Goal: Task Accomplishment & Management: Manage account settings

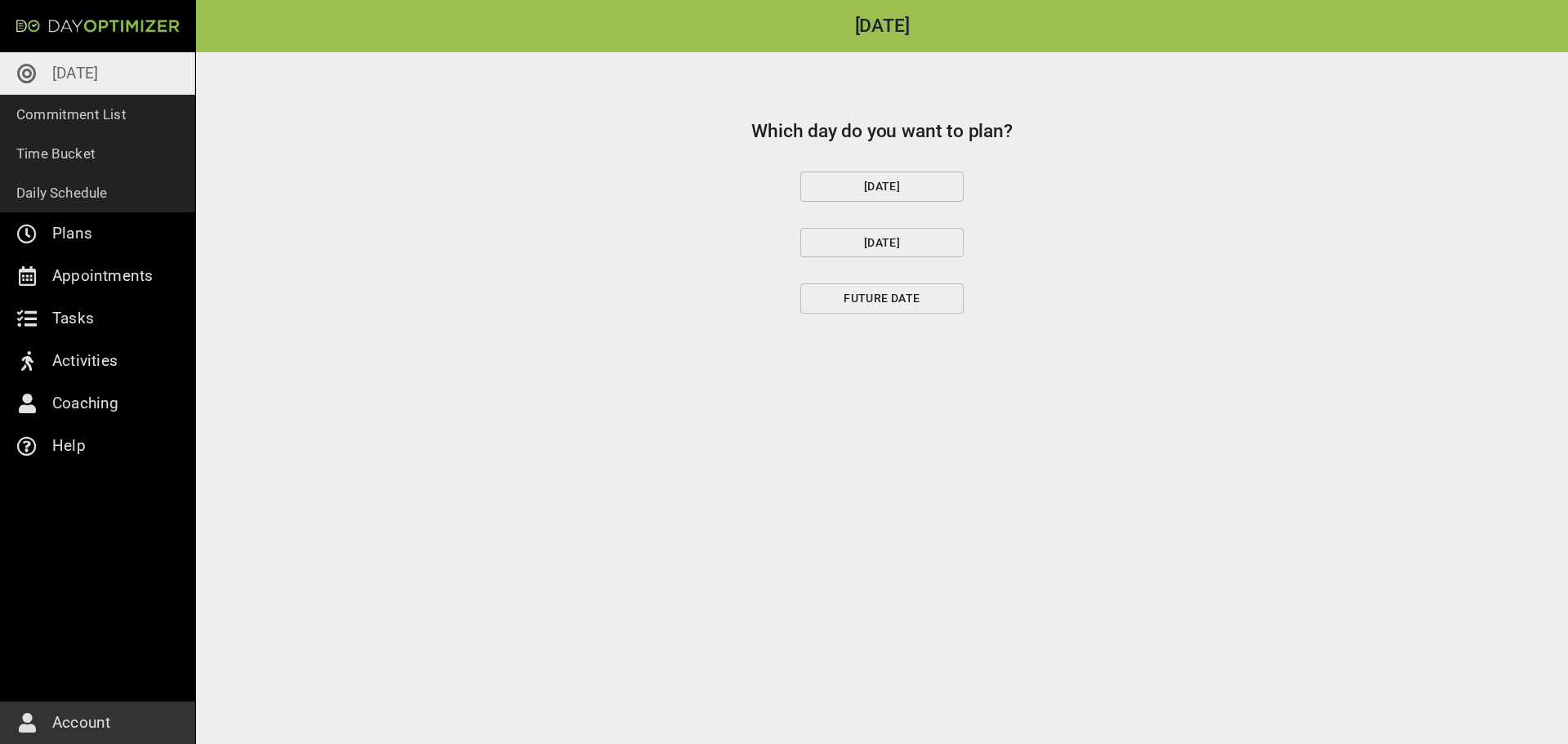
click at [894, 174] on button "[DATE]" at bounding box center [882, 186] width 163 height 30
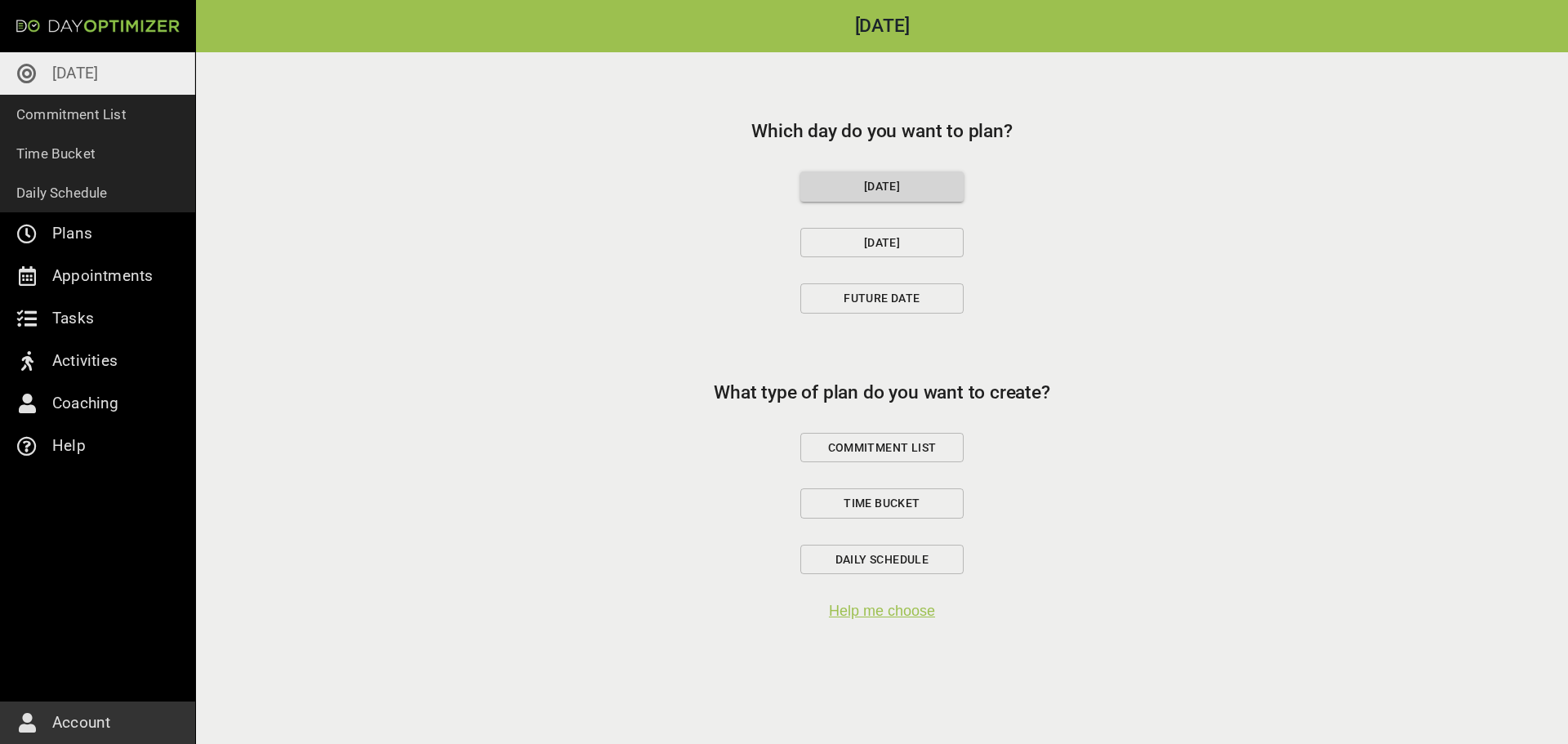
click at [835, 444] on span "Commitment List" at bounding box center [882, 448] width 136 height 21
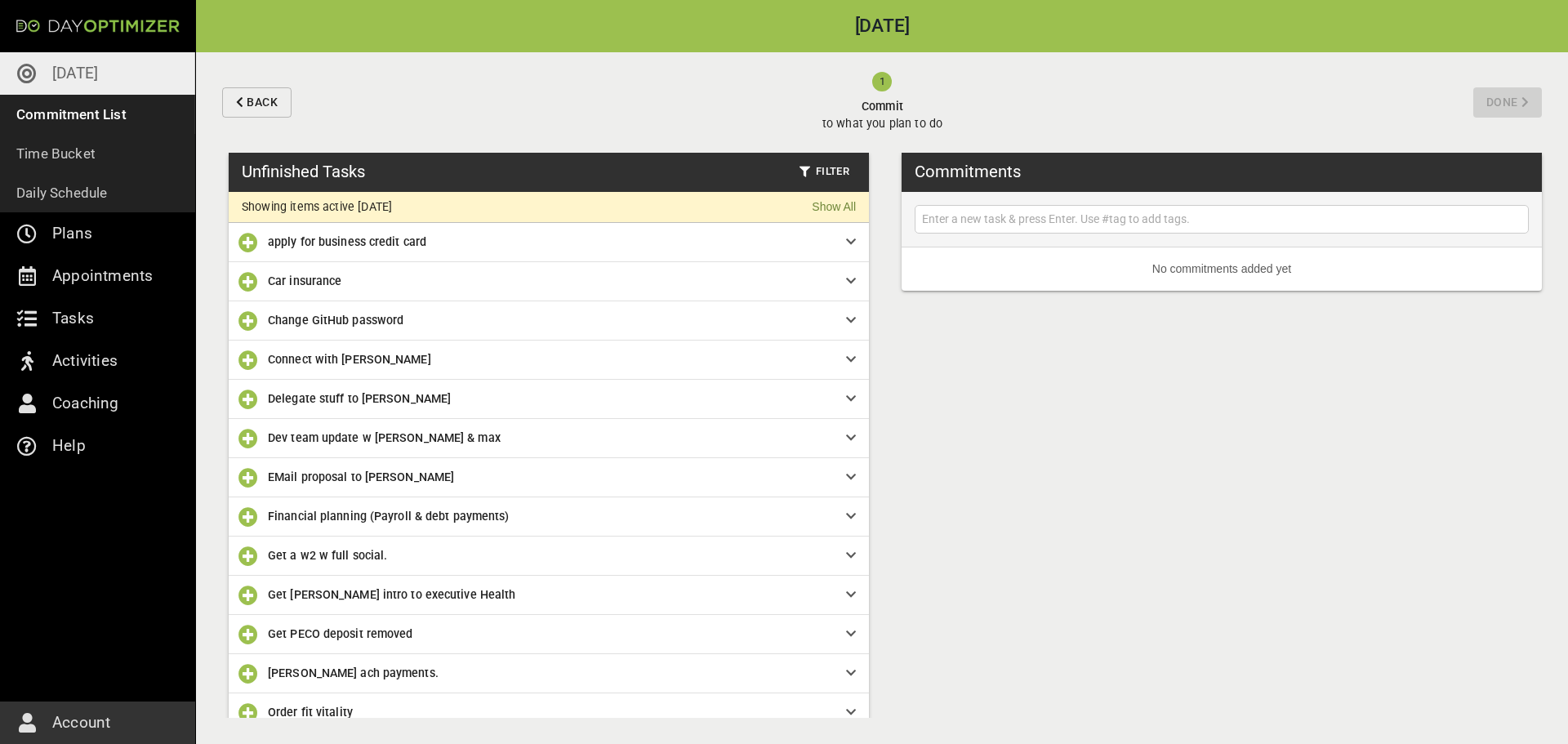
click at [247, 252] on icon "button" at bounding box center [248, 242] width 20 height 20
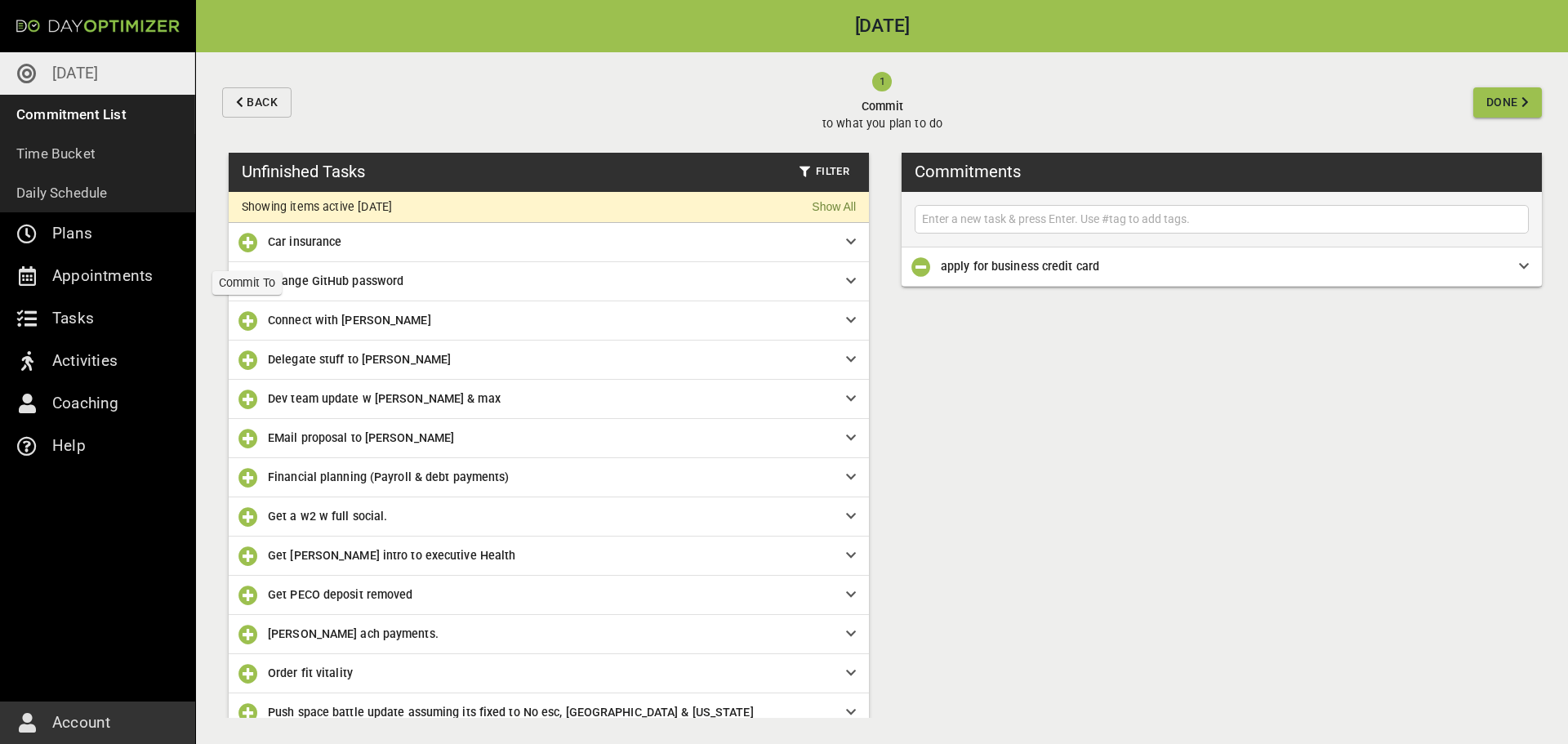
click at [247, 252] on icon "button" at bounding box center [248, 242] width 20 height 20
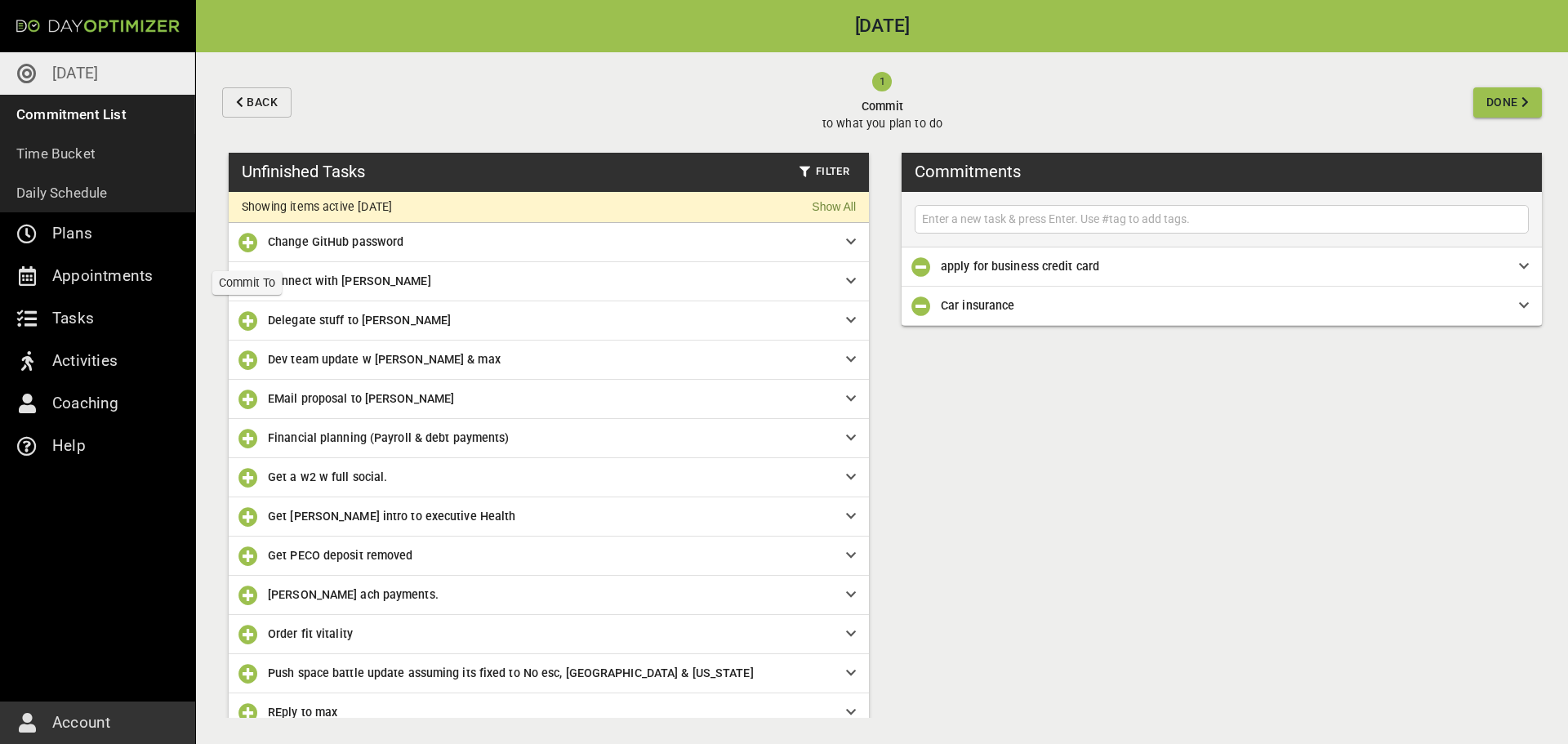
click at [247, 252] on icon "button" at bounding box center [248, 242] width 20 height 20
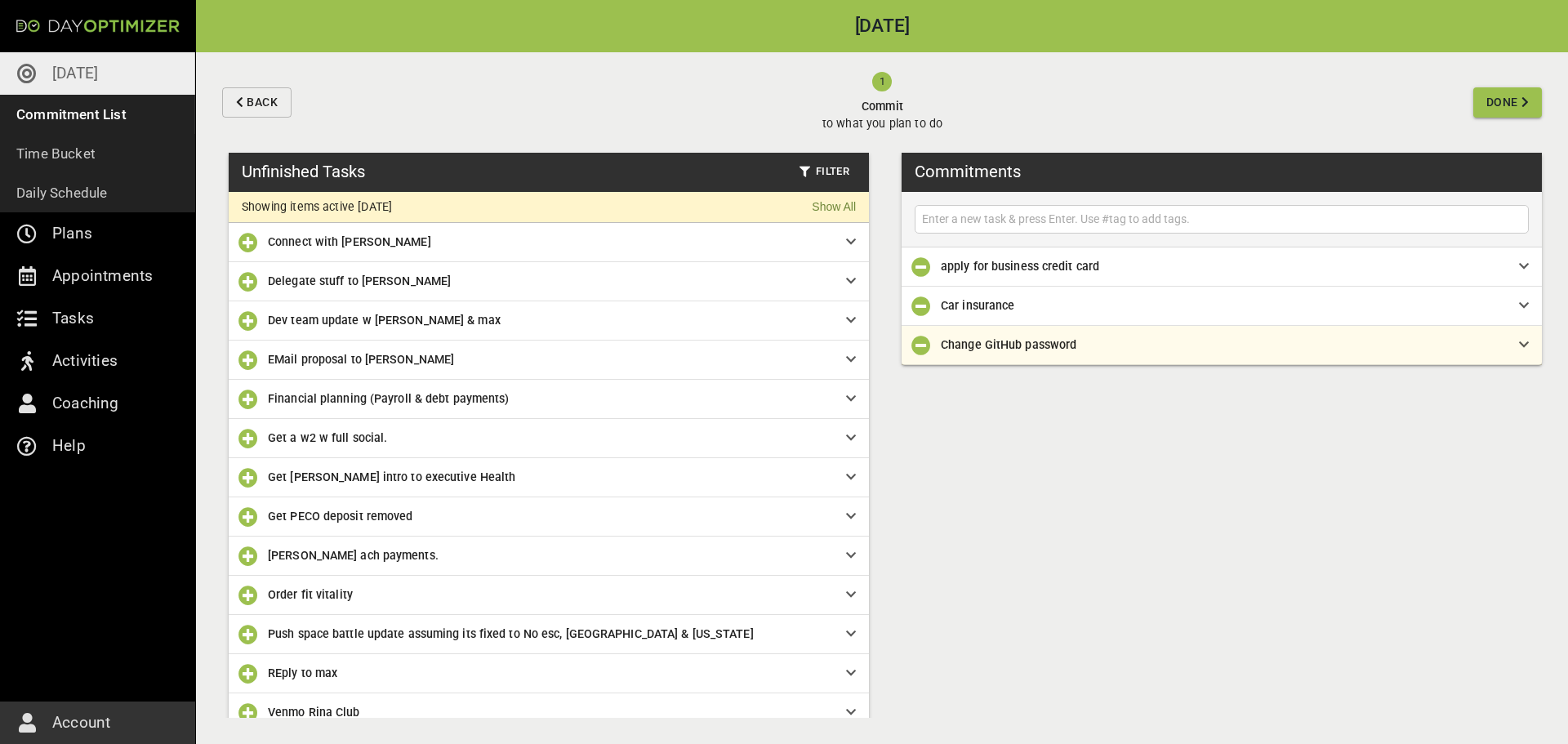
click at [247, 252] on icon "button" at bounding box center [248, 242] width 20 height 20
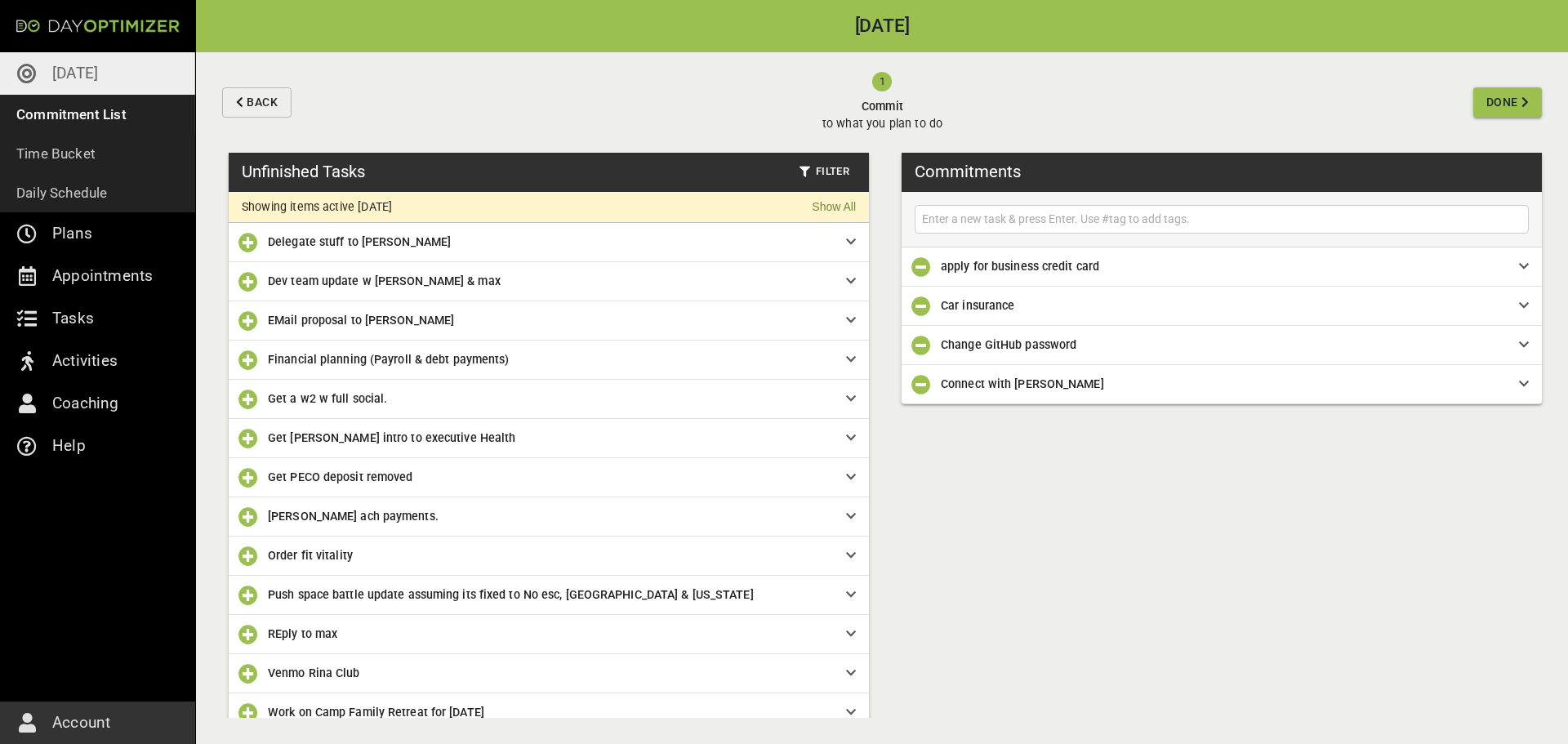
click at [249, 247] on icon "button" at bounding box center [248, 242] width 20 height 20
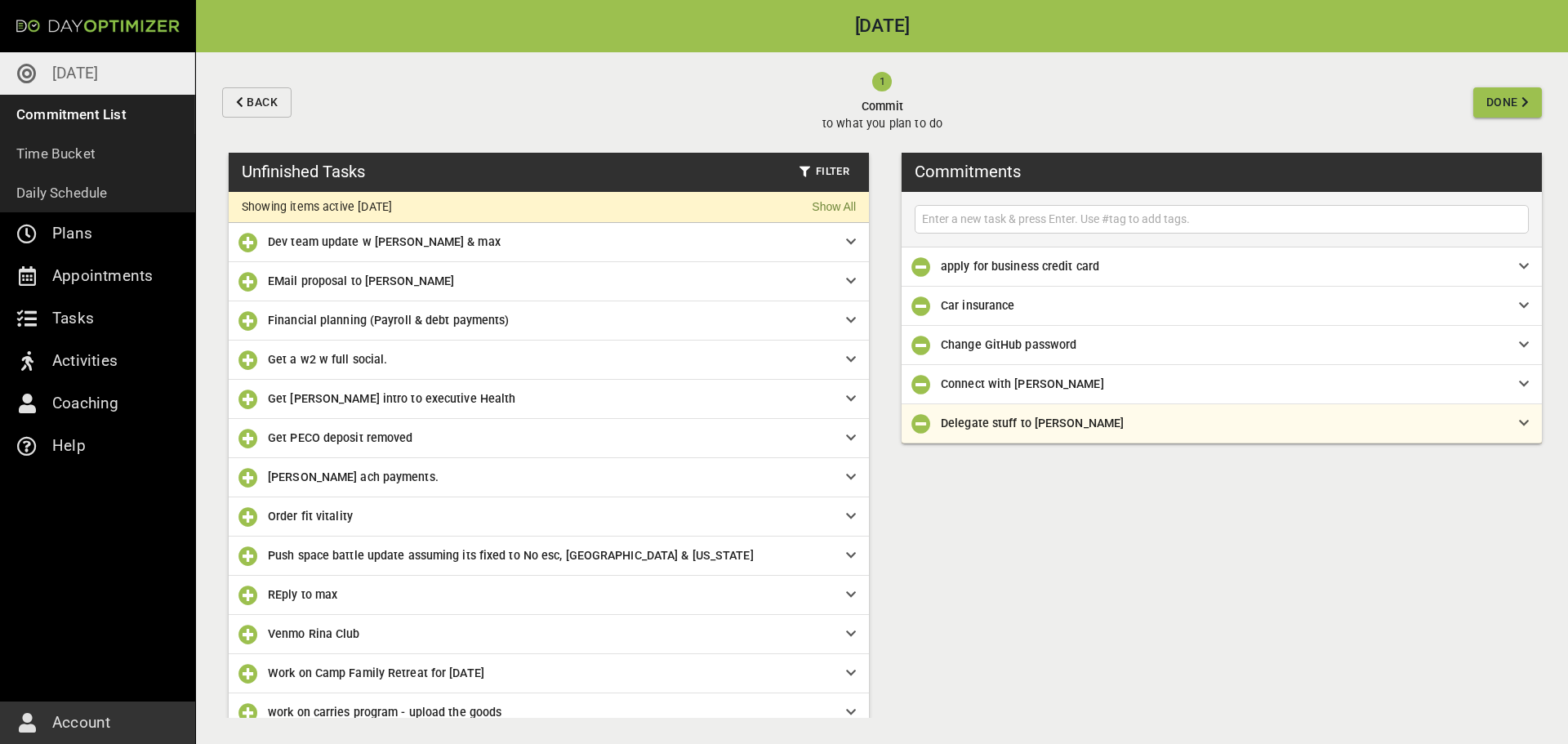
click at [249, 247] on icon "button" at bounding box center [248, 242] width 20 height 20
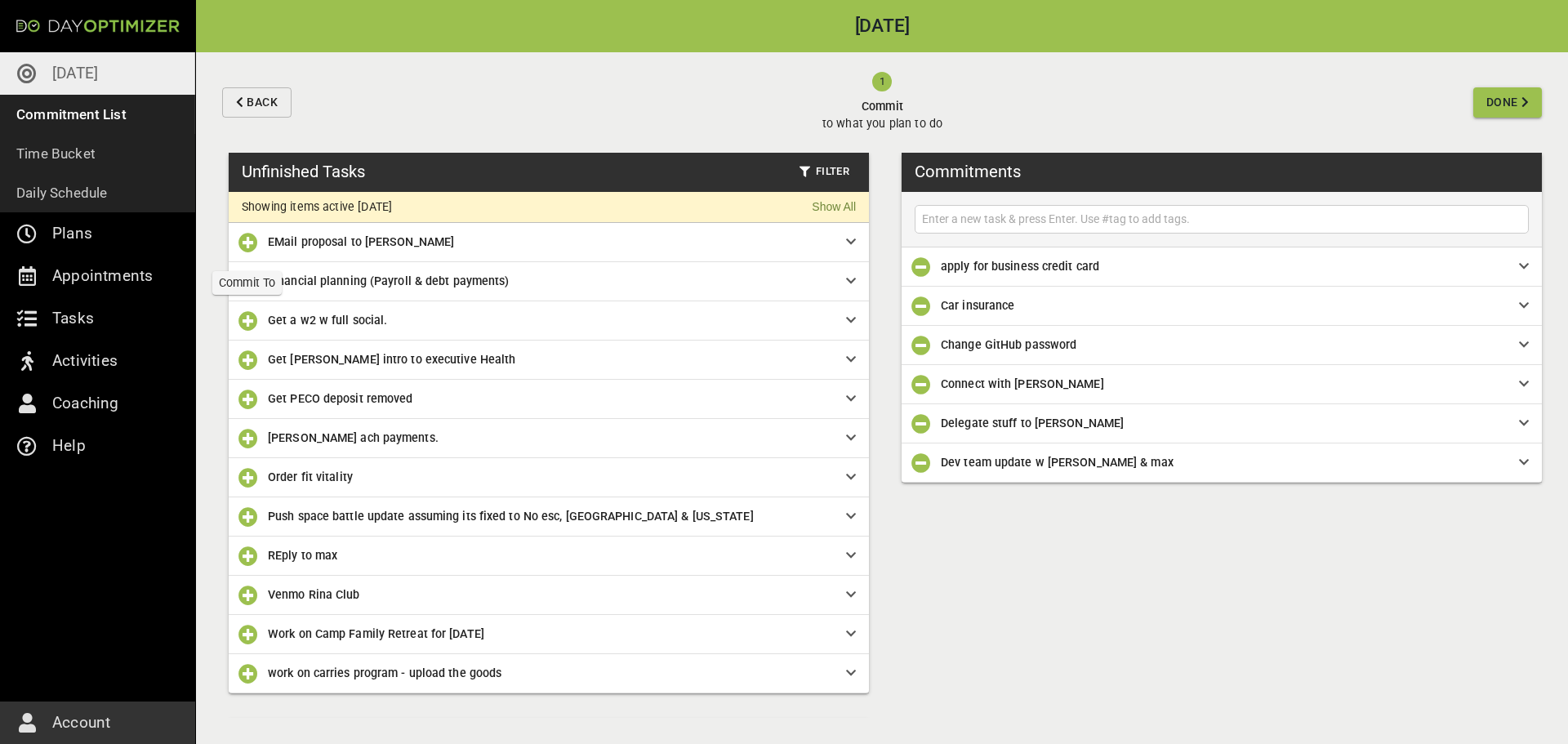
click at [249, 247] on icon "button" at bounding box center [248, 242] width 20 height 20
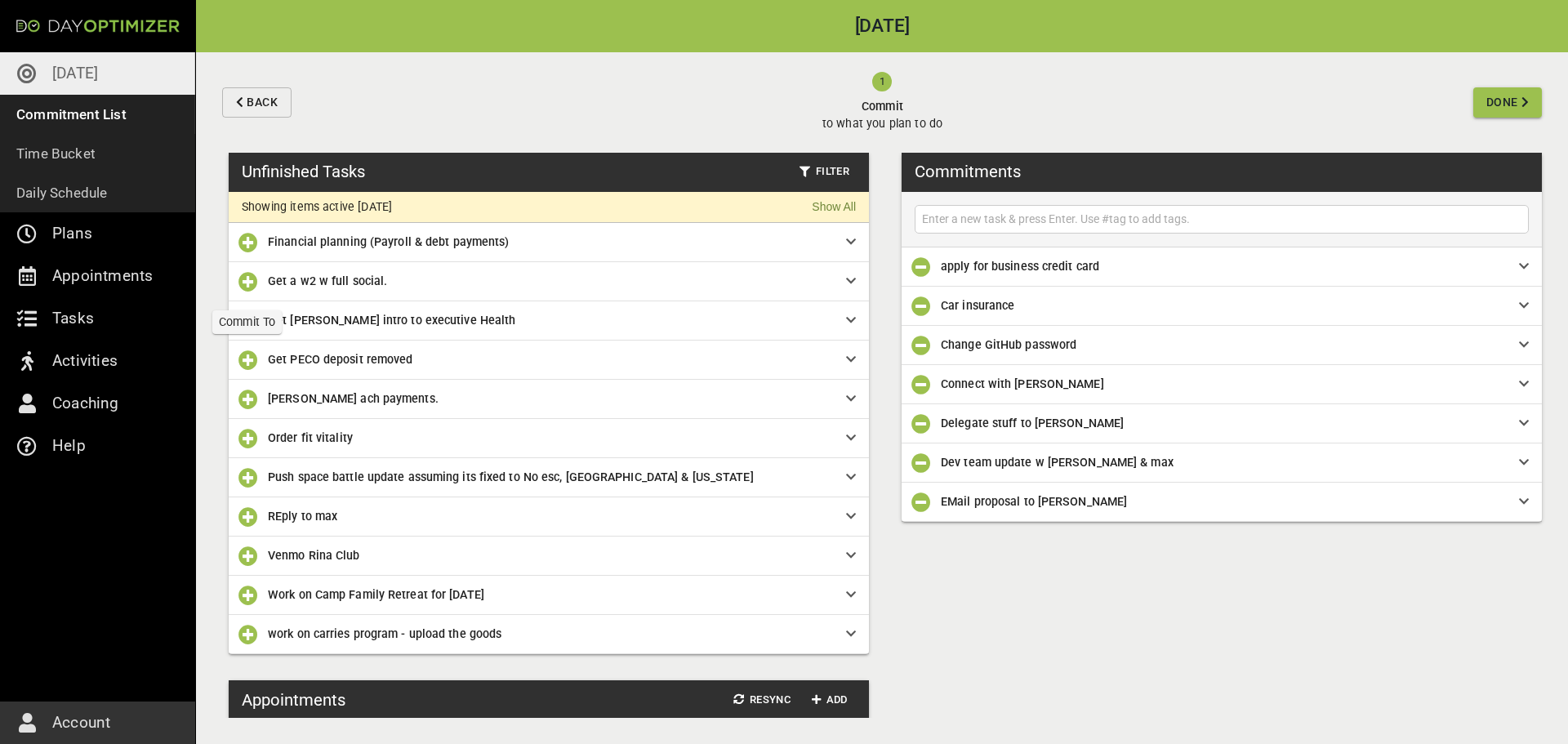
click at [244, 288] on icon "button" at bounding box center [248, 281] width 20 height 20
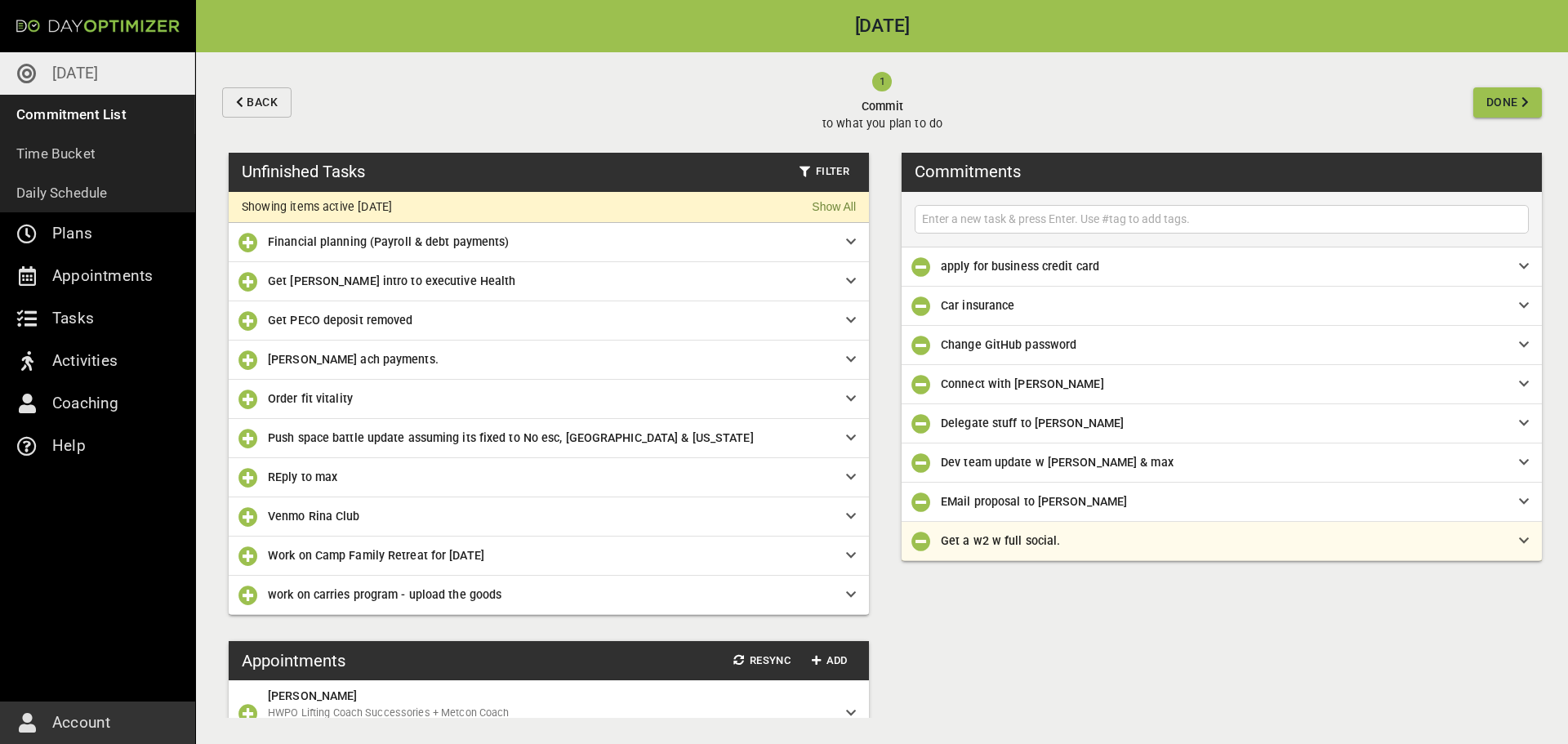
click at [244, 288] on icon "button" at bounding box center [248, 281] width 20 height 20
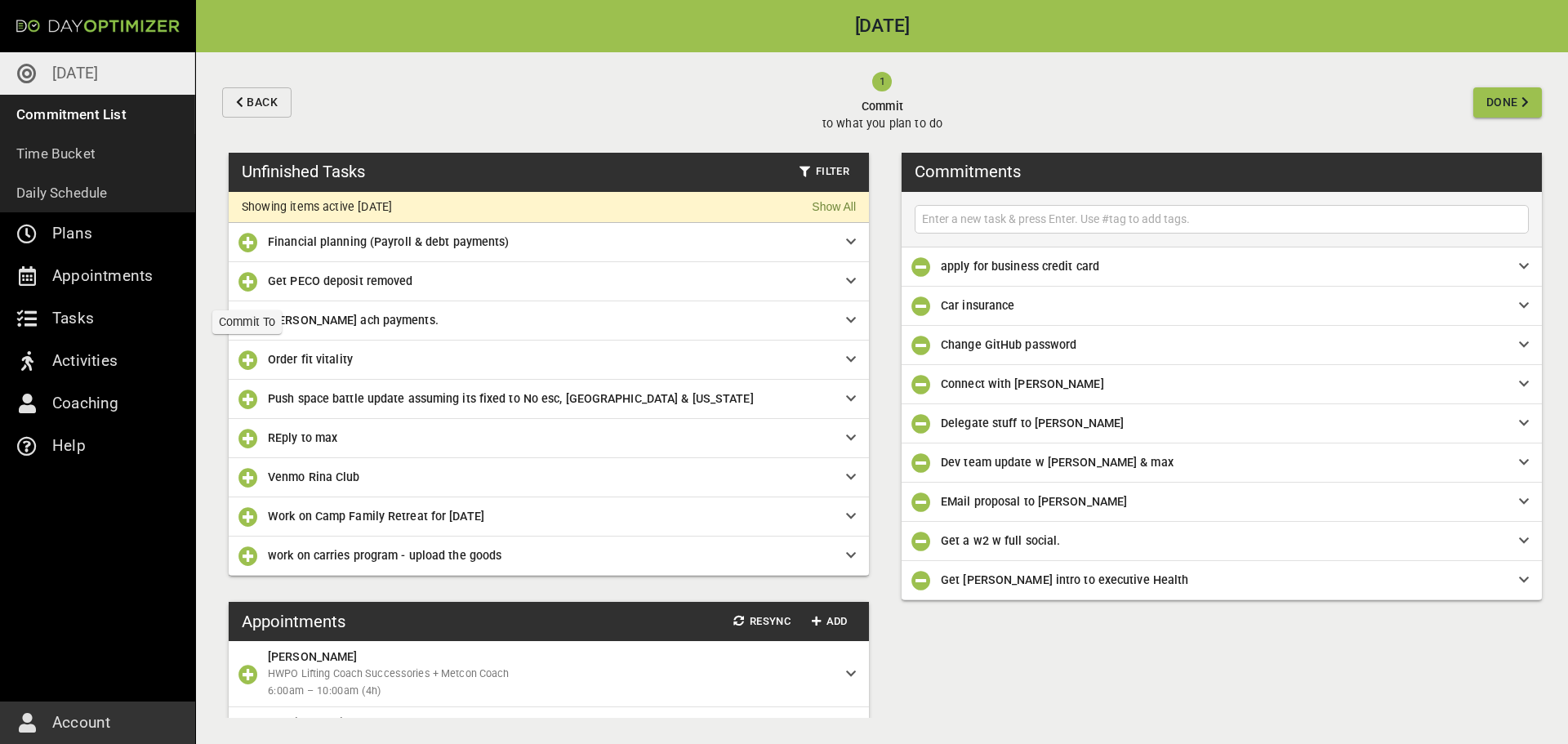
click at [244, 288] on icon "button" at bounding box center [248, 281] width 20 height 20
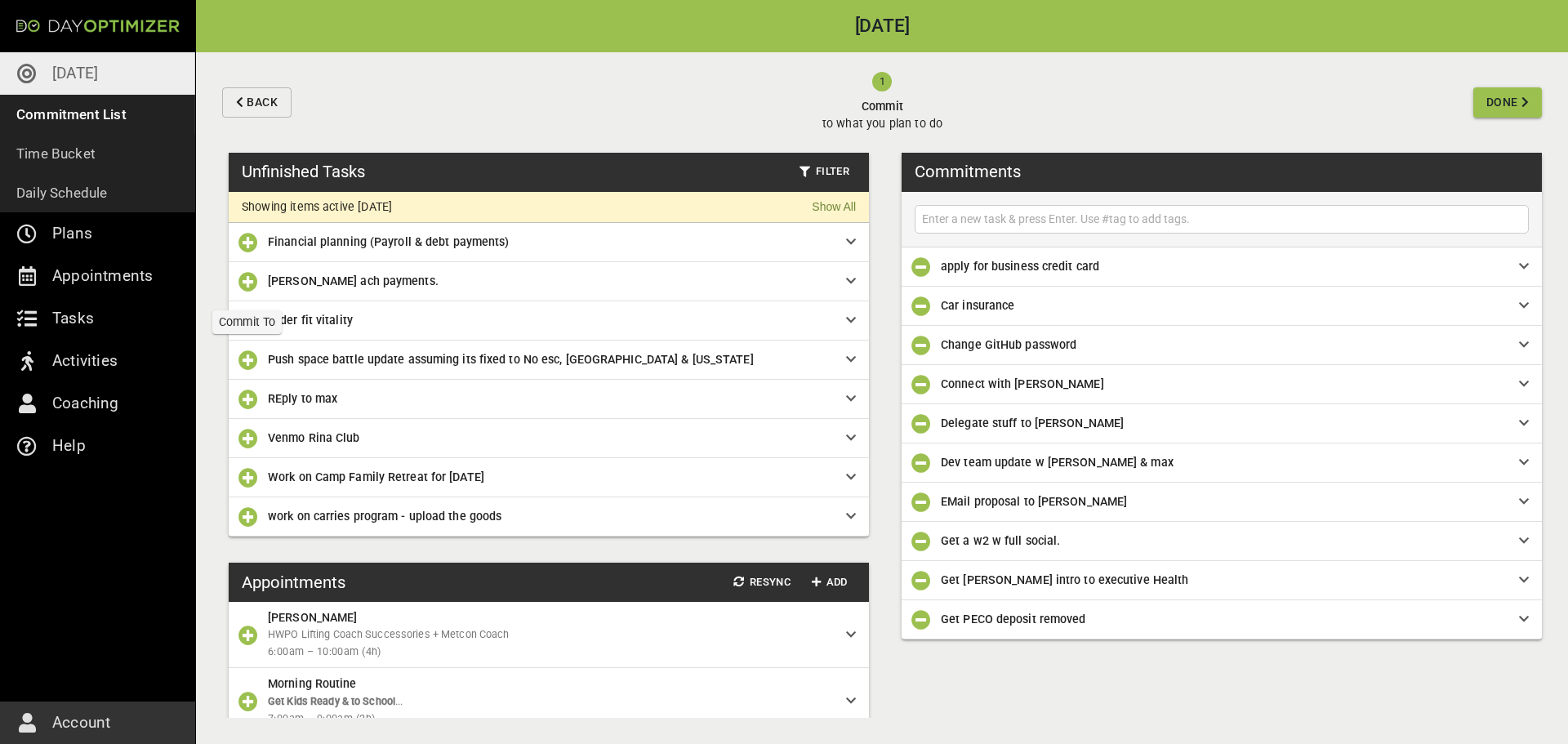
click at [257, 291] on icon "button" at bounding box center [248, 281] width 20 height 20
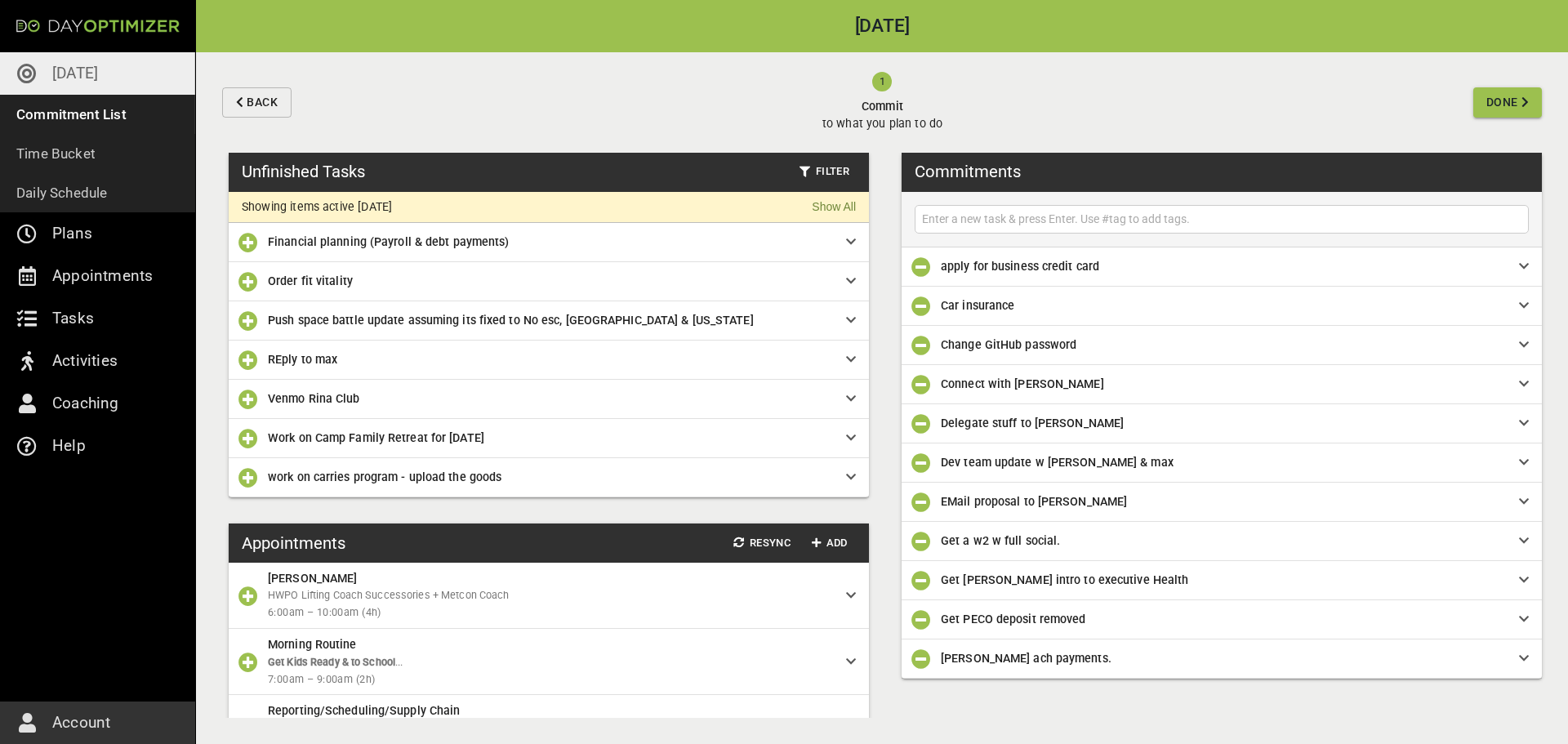
click at [853, 279] on icon at bounding box center [850, 280] width 9 height 11
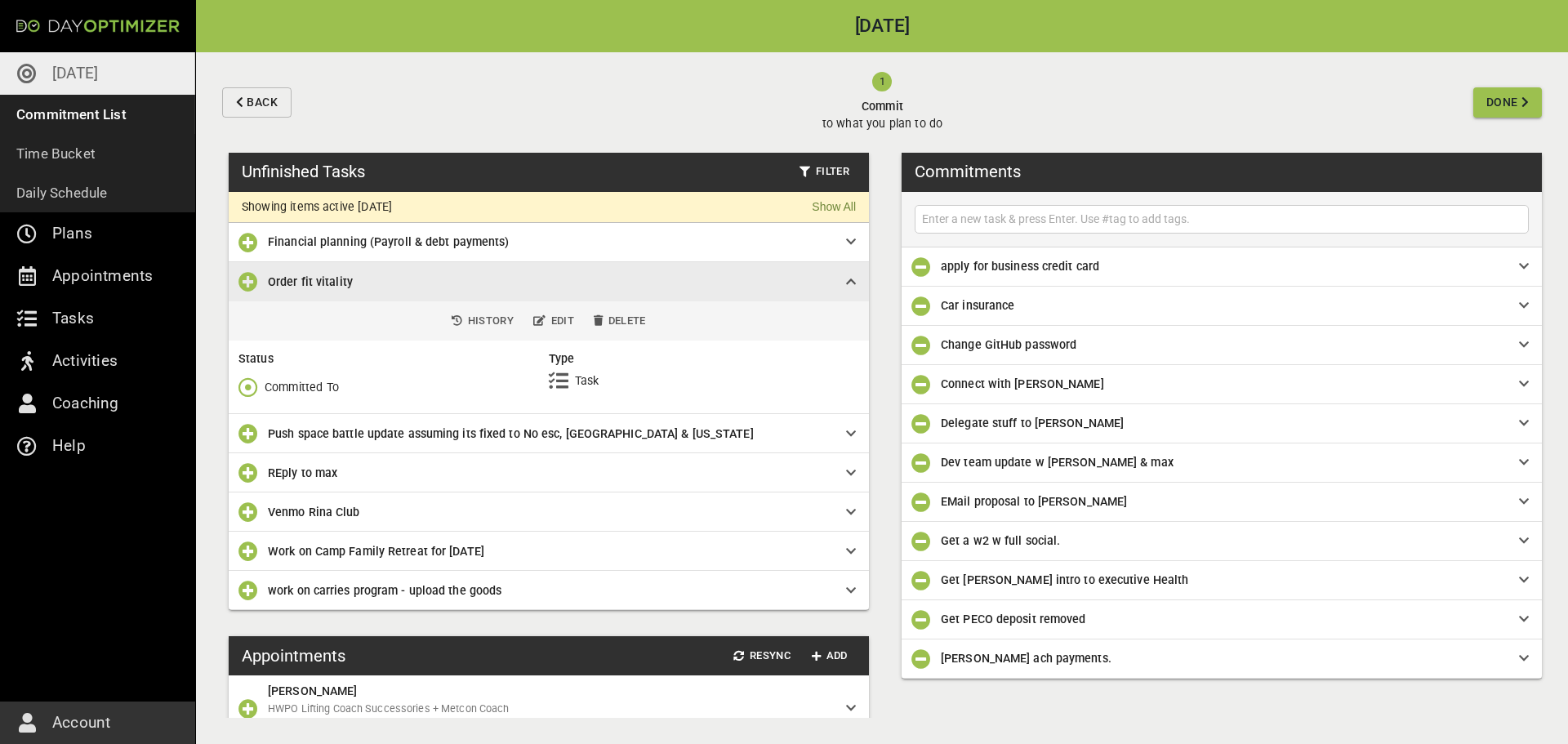
click at [252, 393] on icon "button" at bounding box center [248, 387] width 20 height 20
click at [281, 493] on p "Won't Do" at bounding box center [288, 489] width 46 height 17
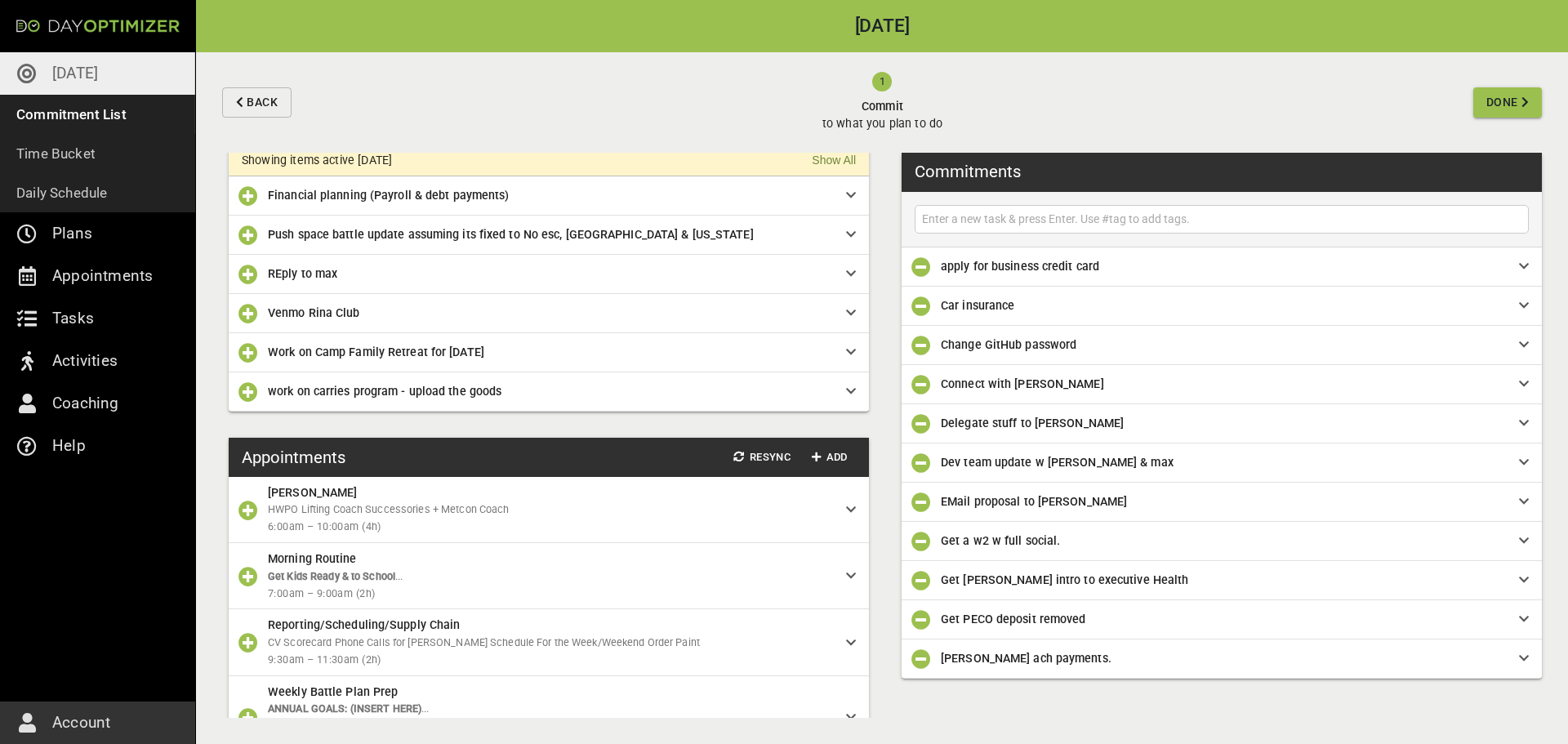
scroll to position [51, 0]
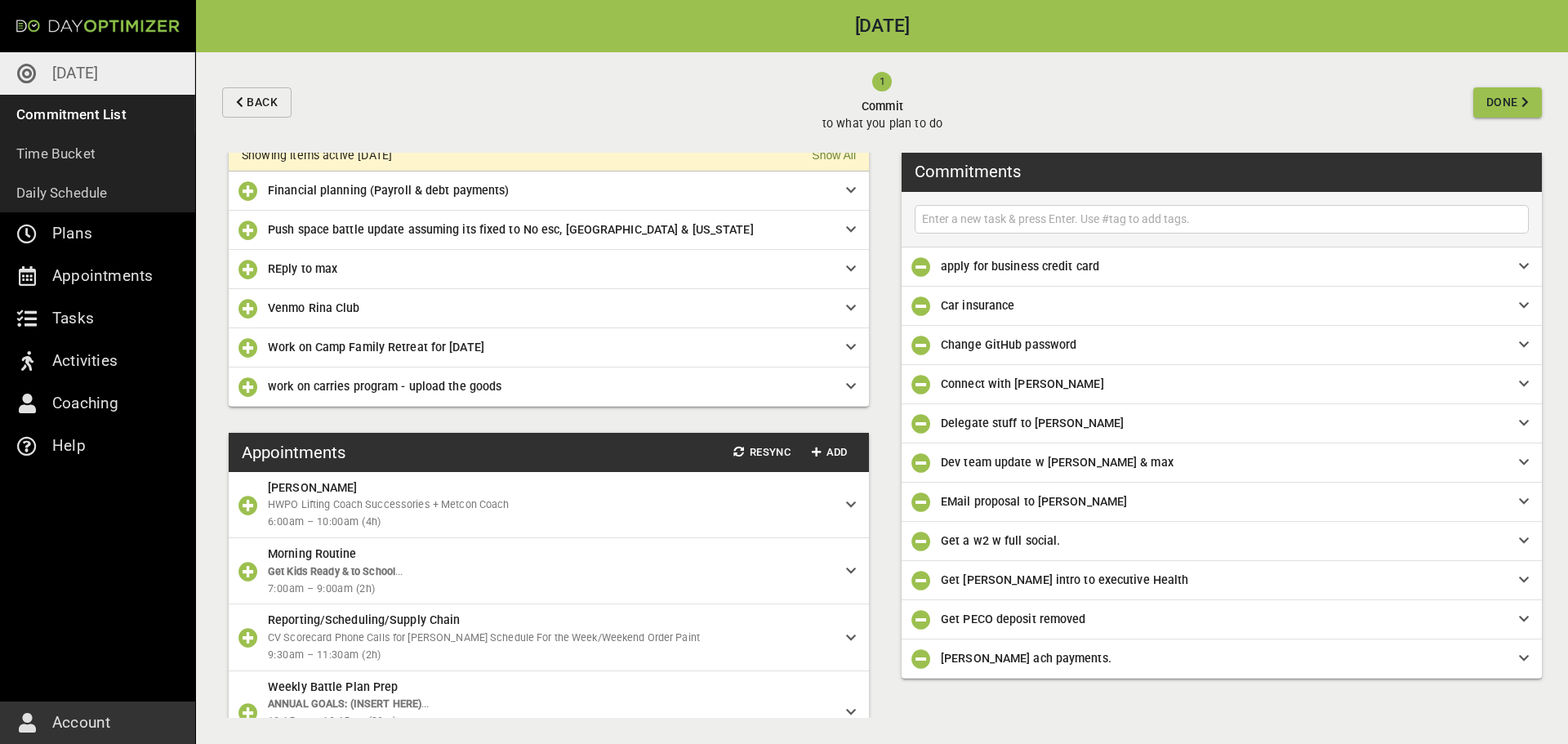
click at [248, 308] on icon "button" at bounding box center [248, 308] width 20 height 20
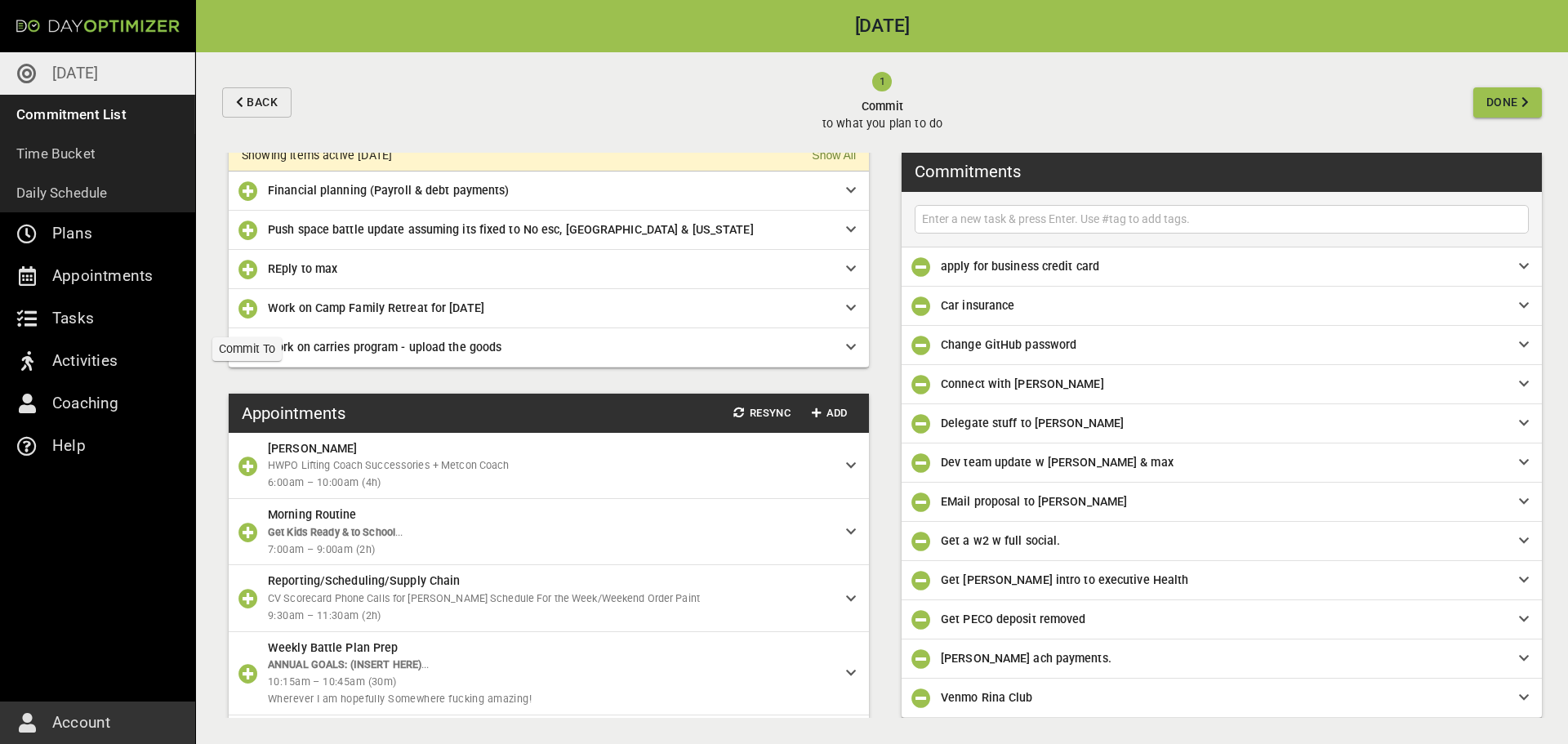
click at [248, 308] on icon "button" at bounding box center [248, 308] width 20 height 20
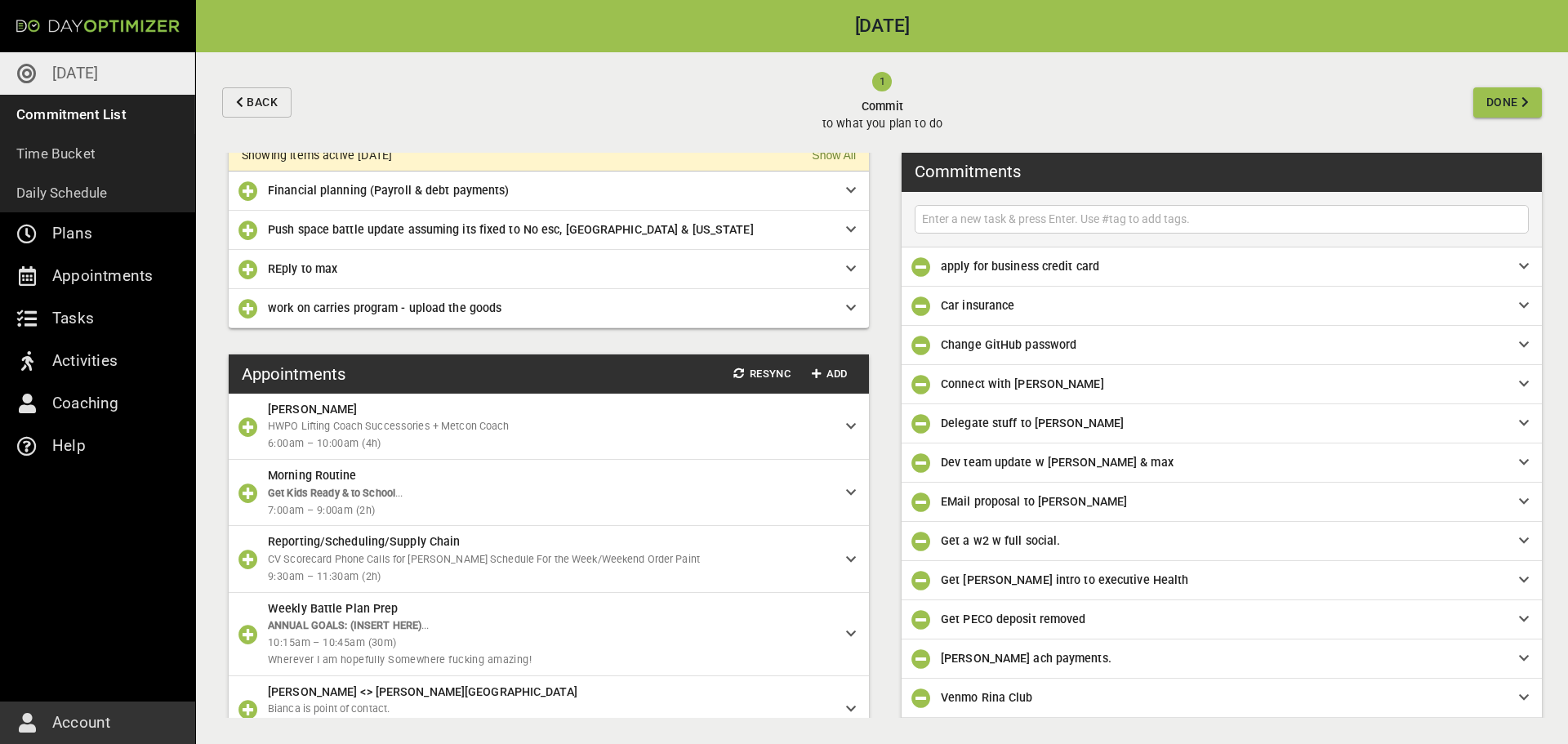
click at [248, 308] on icon "button" at bounding box center [248, 308] width 20 height 20
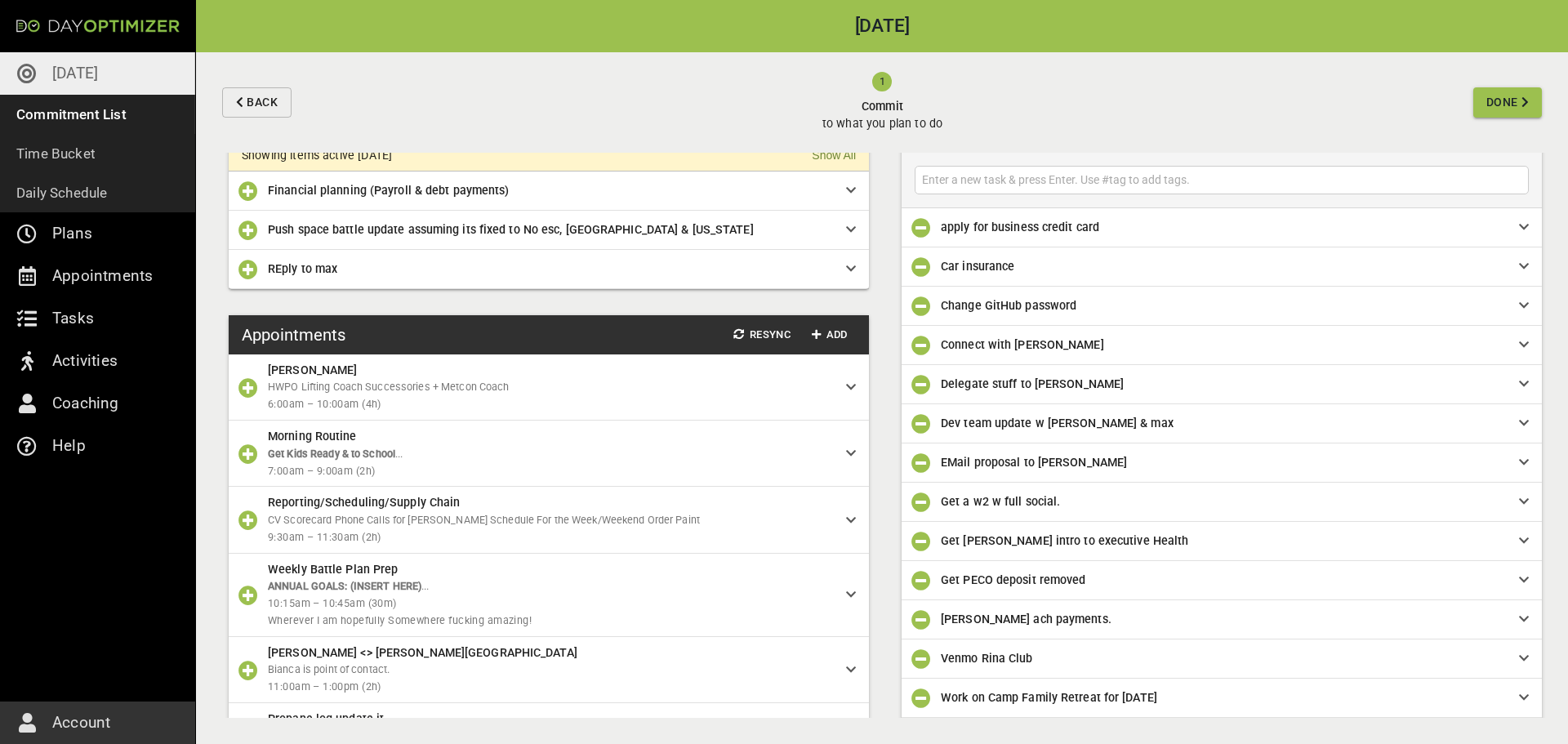
scroll to position [79, 0]
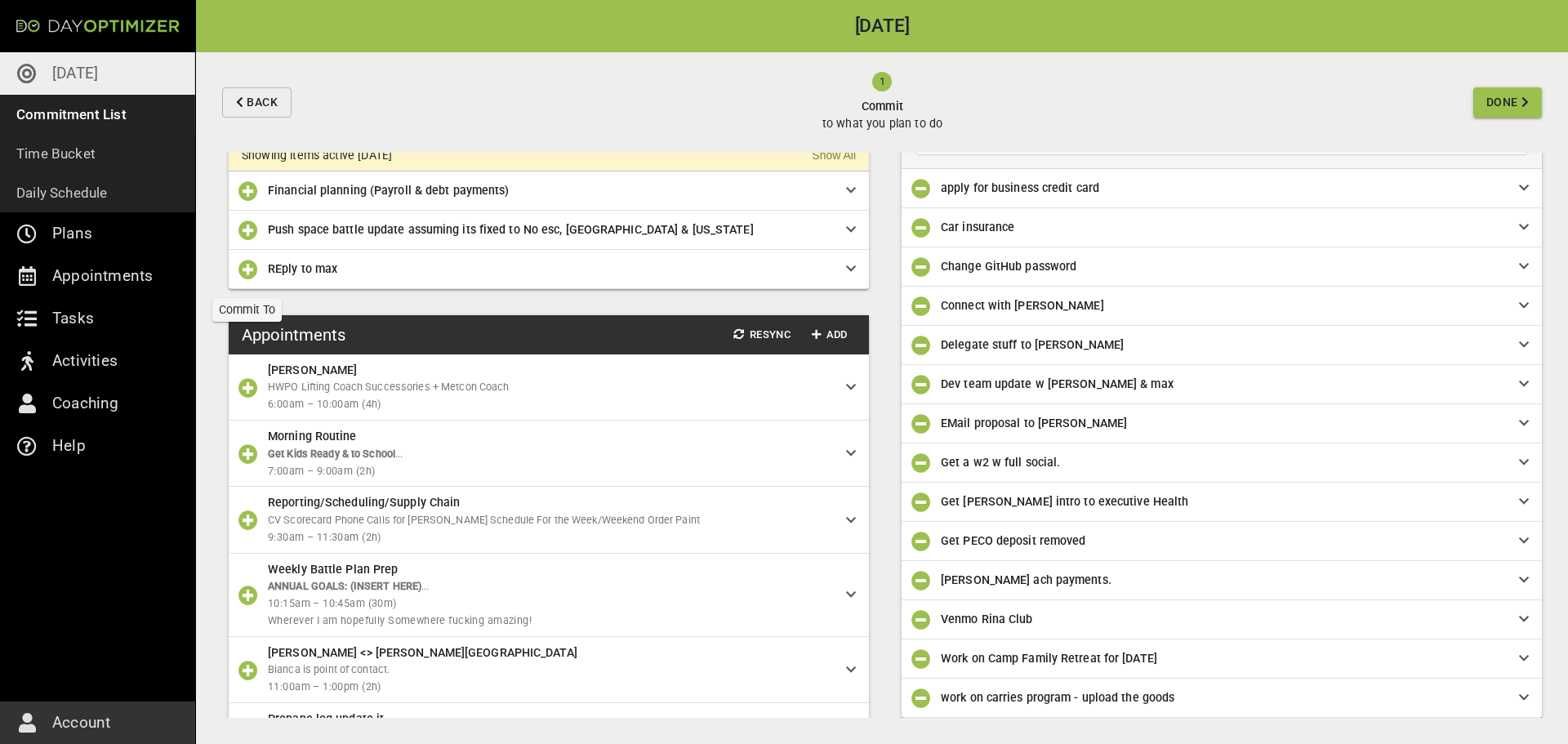
click at [247, 272] on icon "button" at bounding box center [248, 269] width 20 height 20
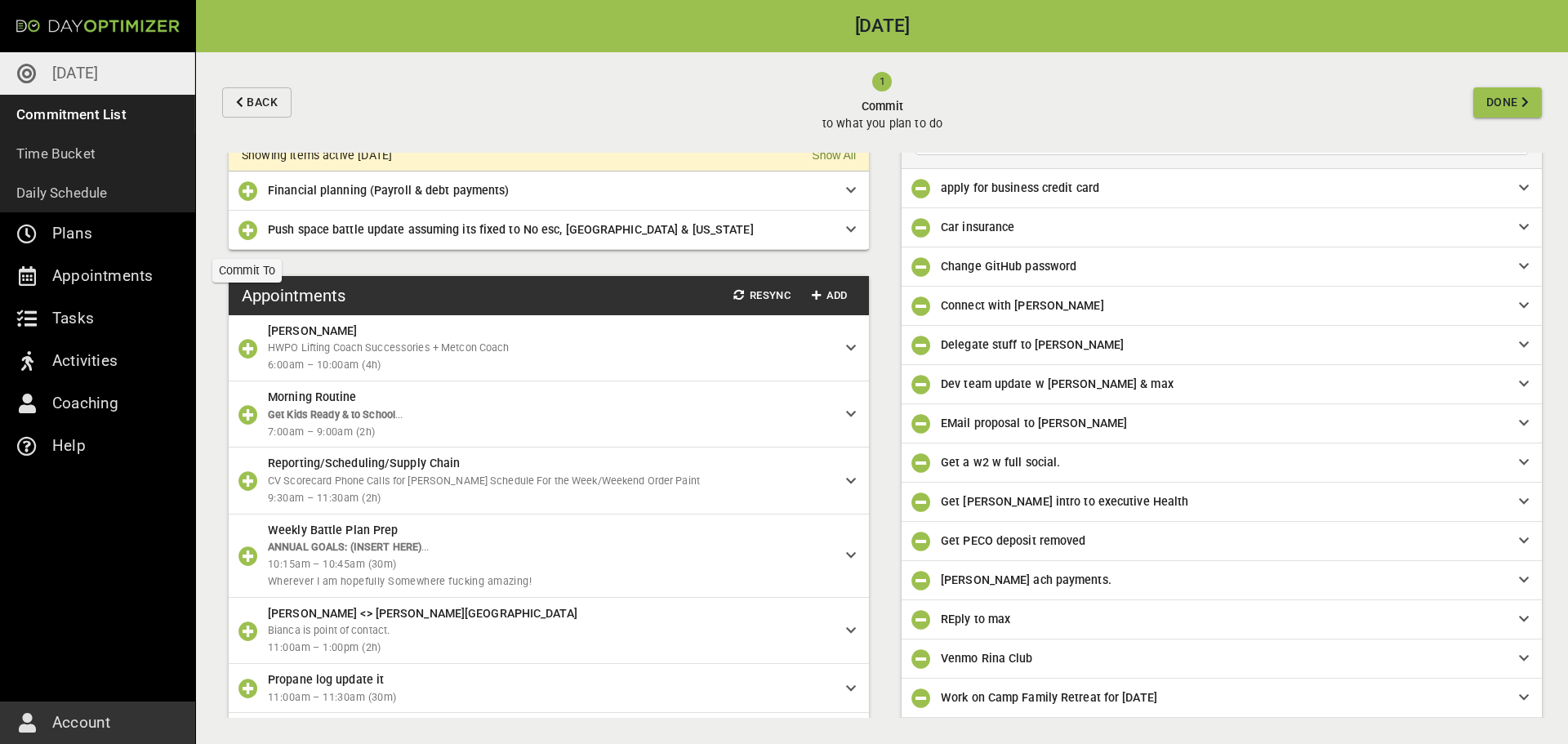
click at [251, 232] on icon "button" at bounding box center [248, 230] width 20 height 20
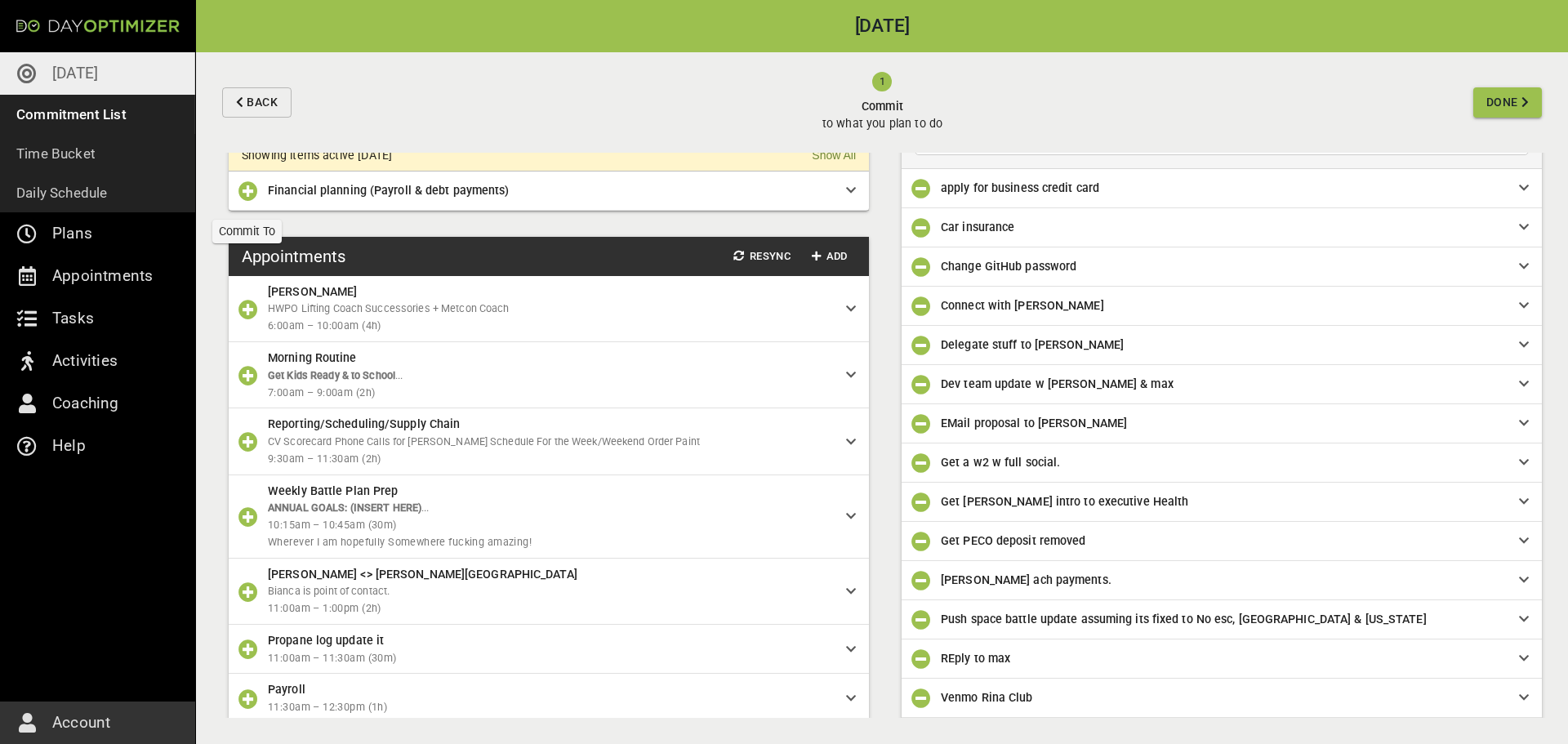
click at [247, 192] on icon "button" at bounding box center [248, 190] width 20 height 20
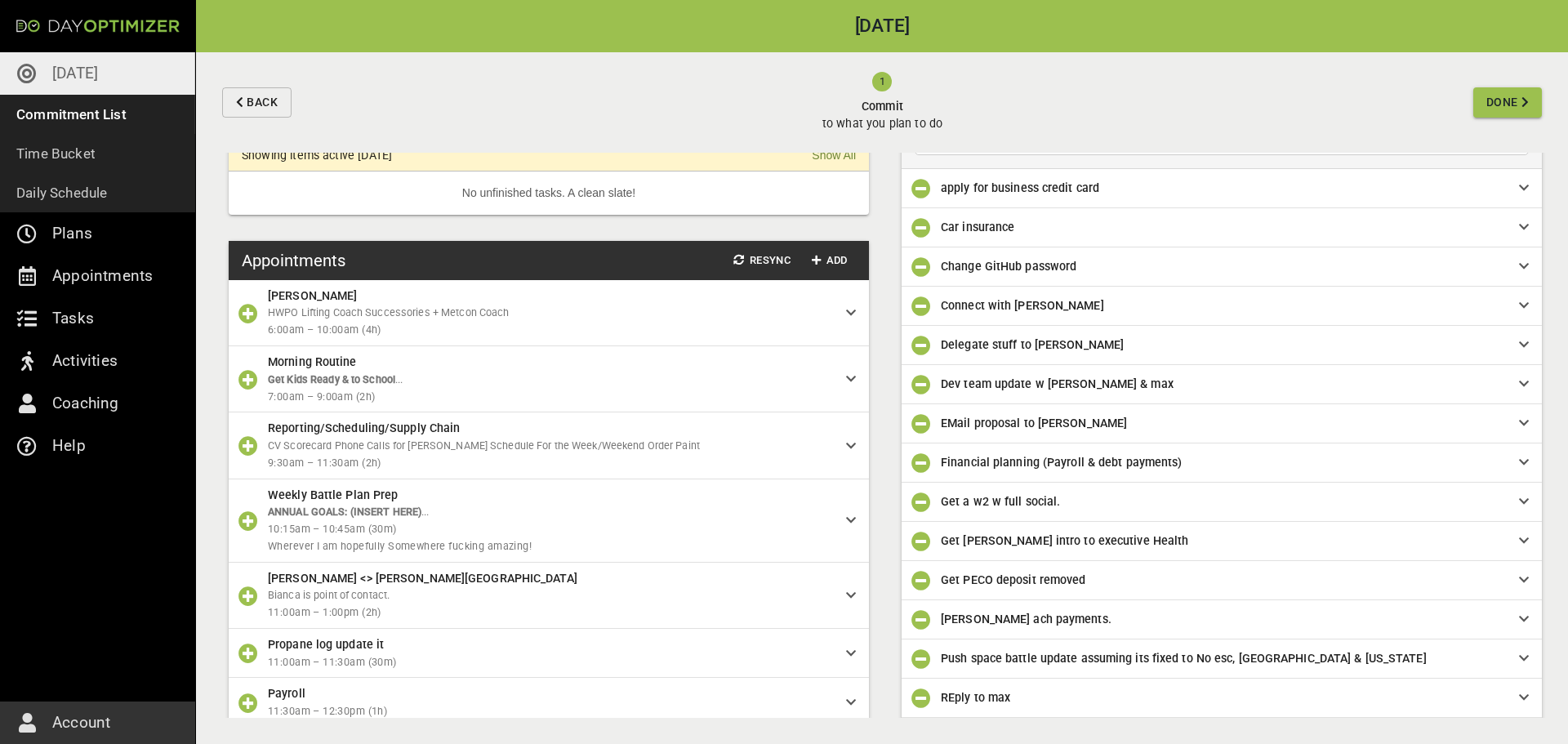
click at [249, 384] on icon "button" at bounding box center [248, 379] width 20 height 20
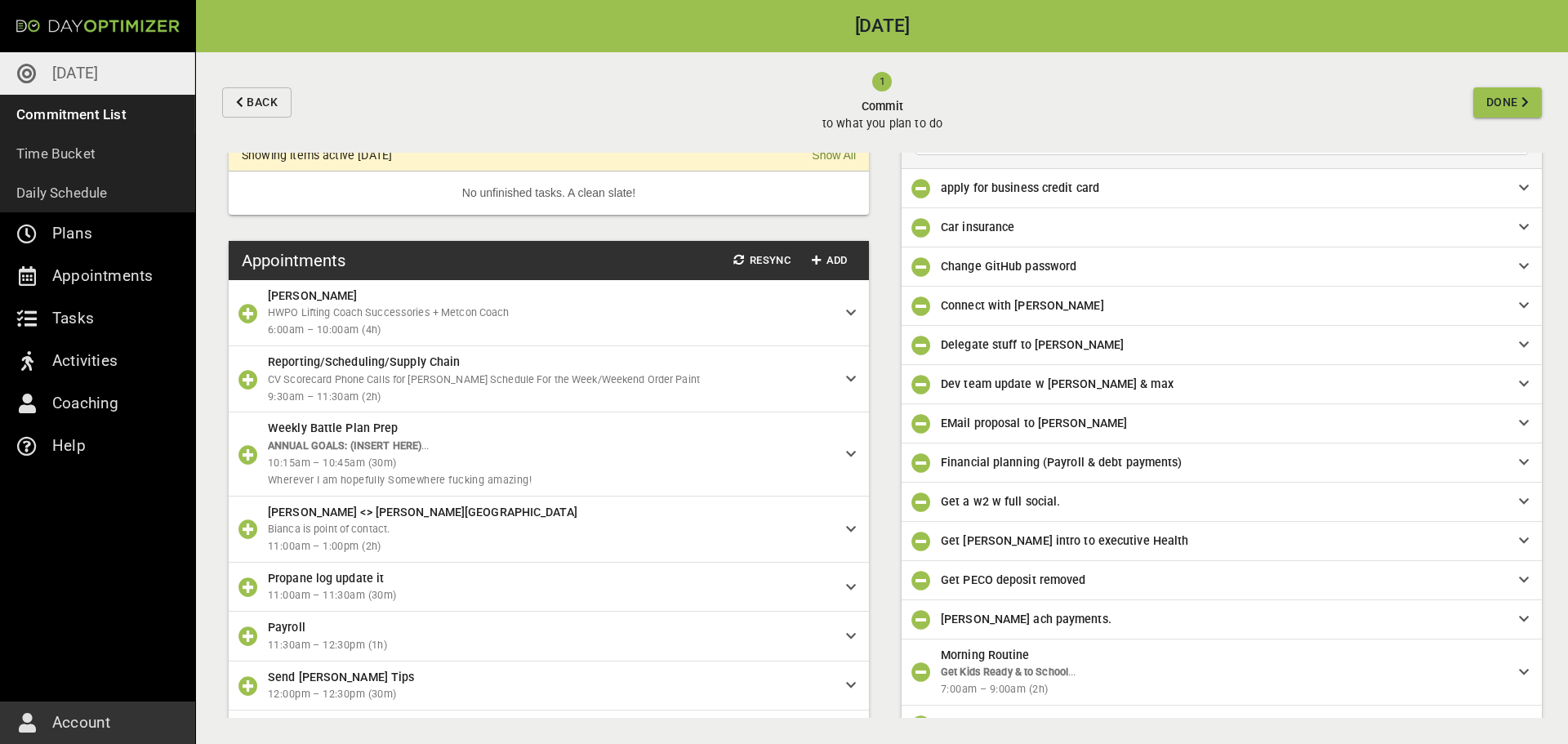
click at [250, 529] on icon "button" at bounding box center [248, 529] width 20 height 20
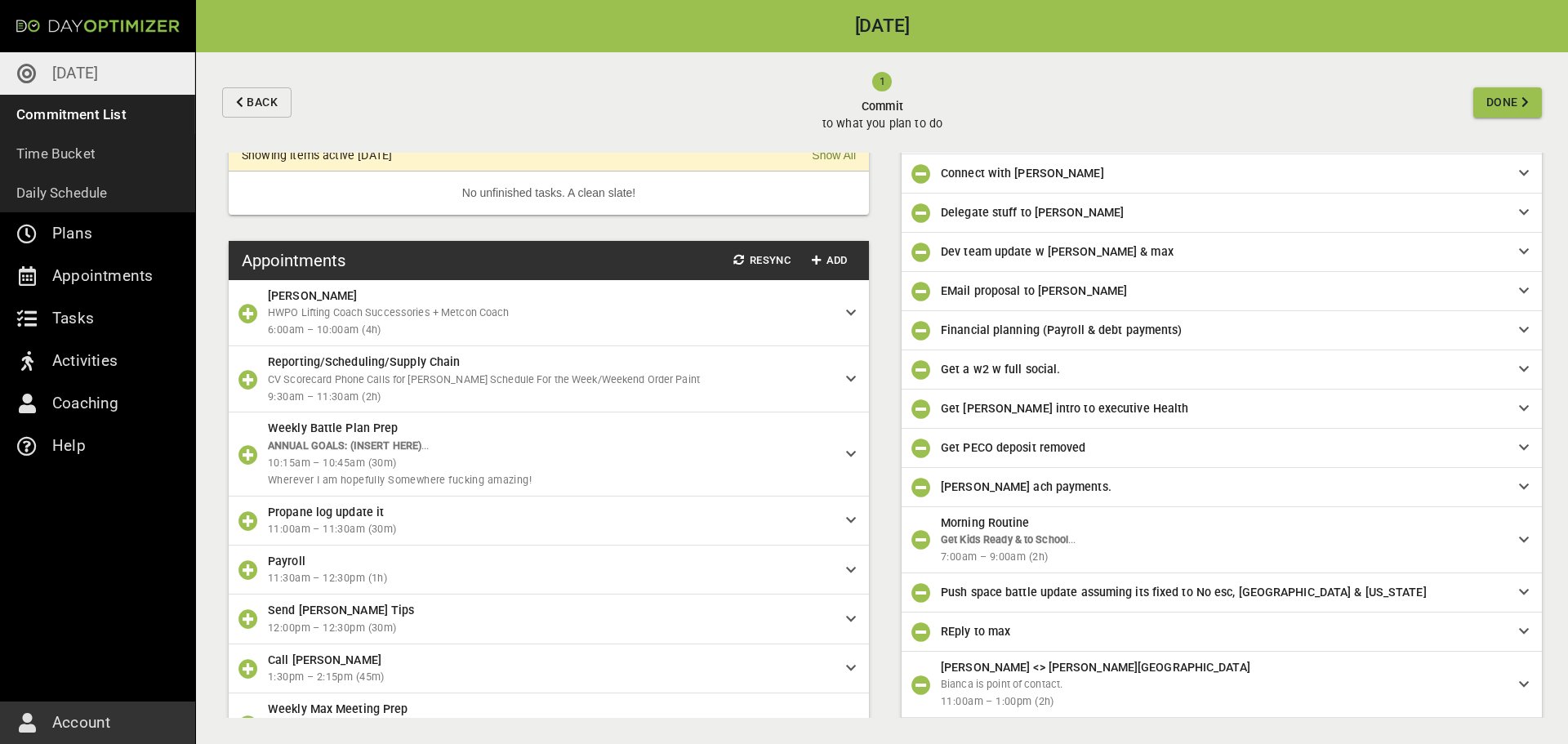
scroll to position [108, 0]
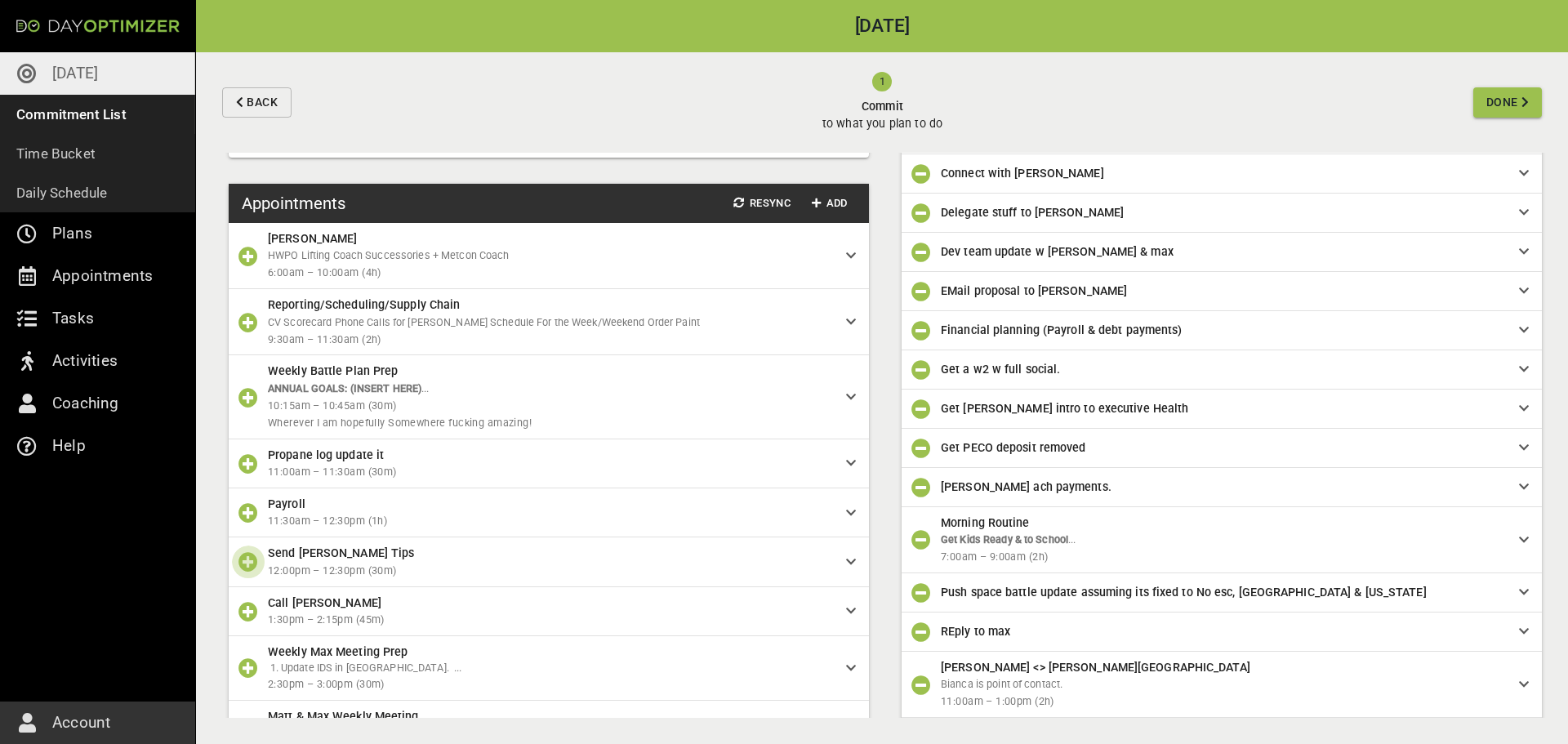
click at [245, 562] on icon "button" at bounding box center [248, 561] width 20 height 20
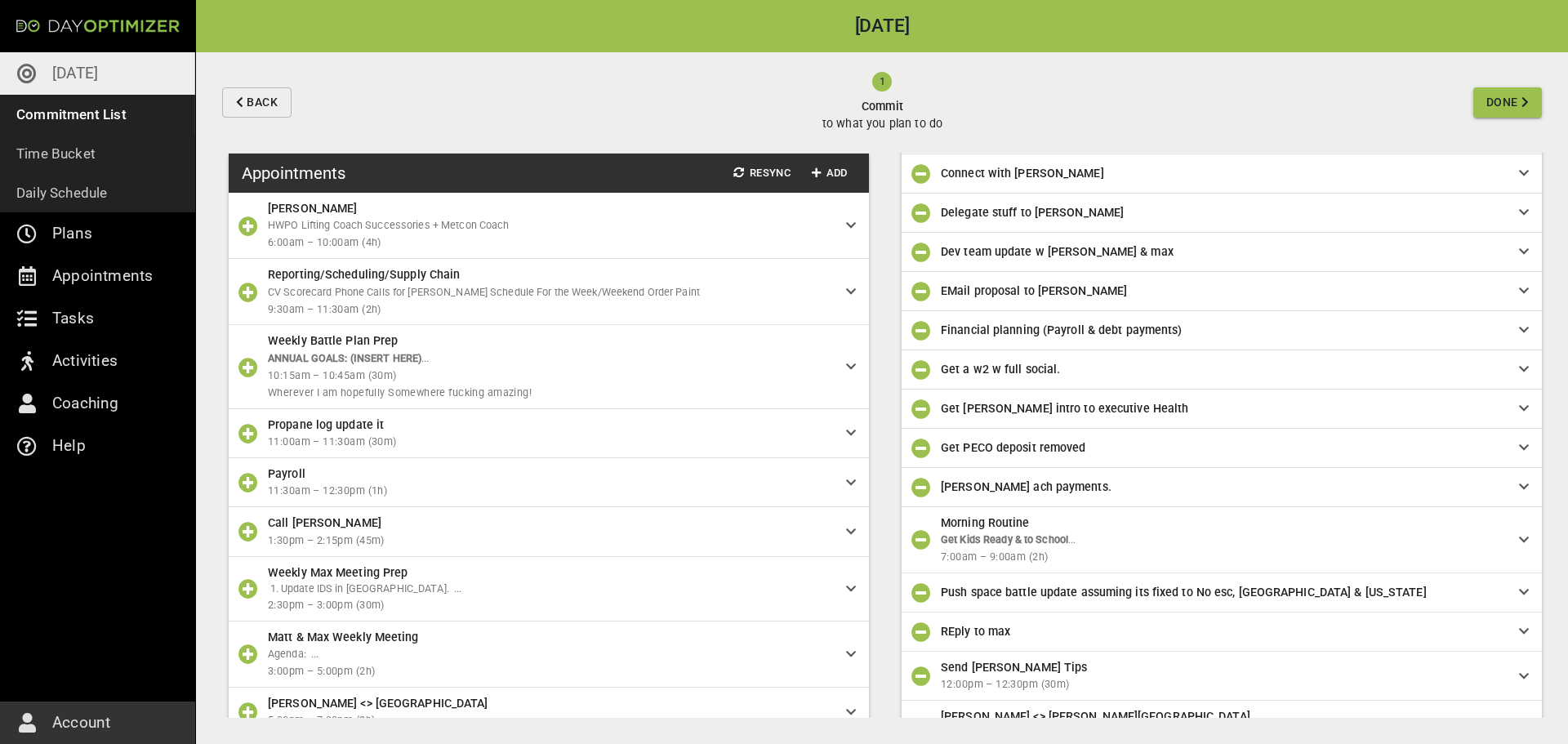
scroll to position [139, 0]
click at [250, 534] on icon "button" at bounding box center [248, 530] width 20 height 20
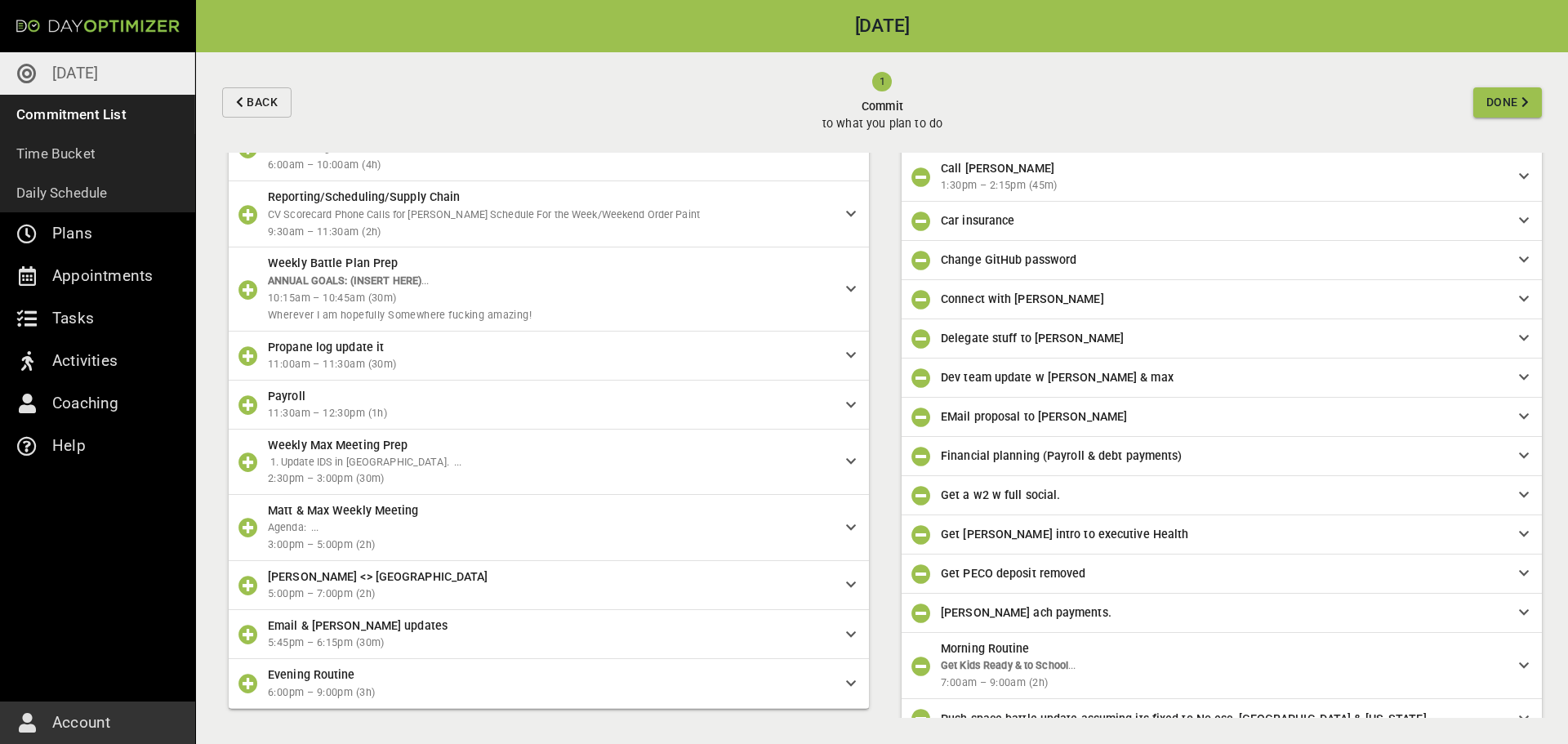
scroll to position [231, 0]
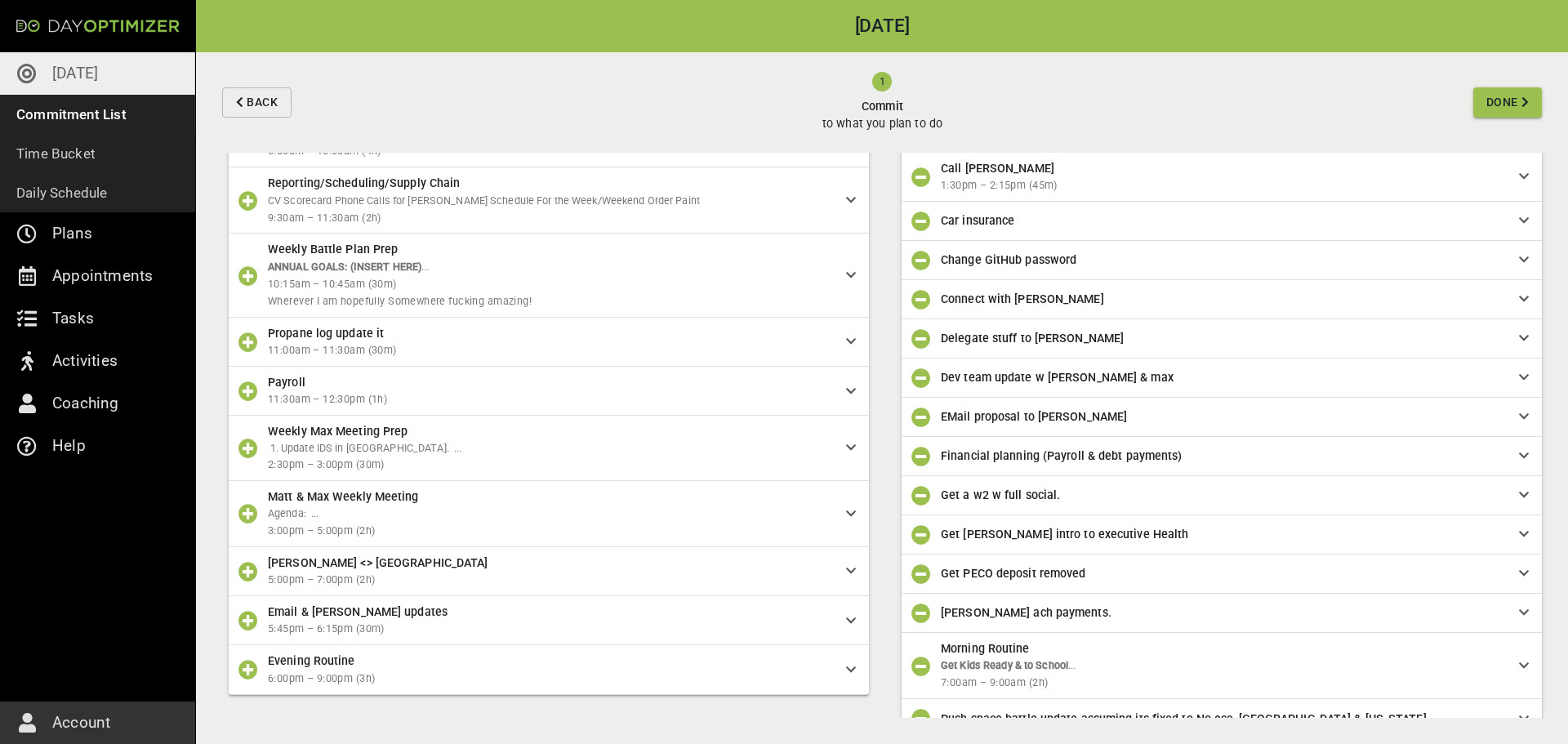
click at [250, 571] on icon "button" at bounding box center [248, 571] width 20 height 20
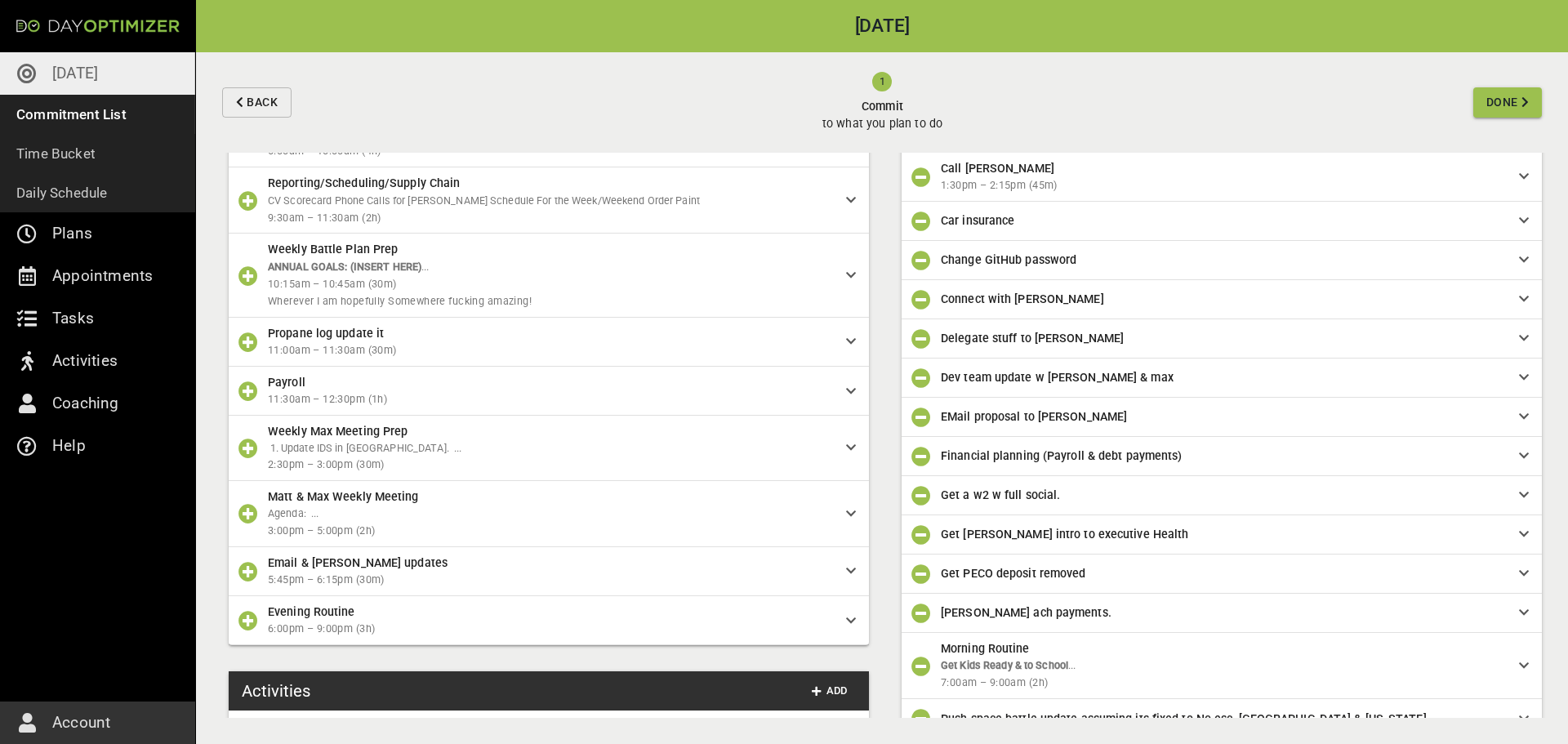
scroll to position [359, 0]
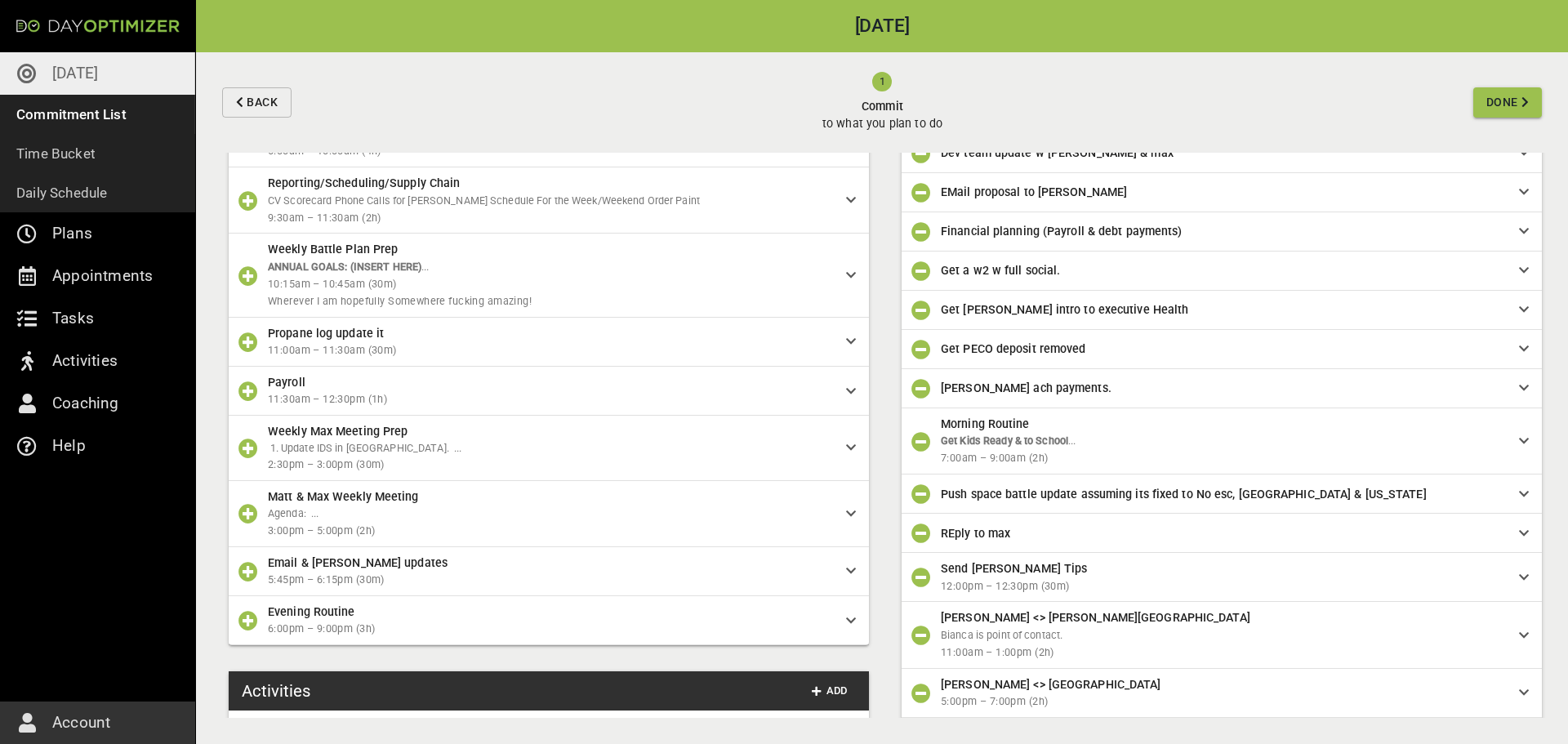
click at [1498, 103] on span "Done" at bounding box center [1502, 103] width 32 height 21
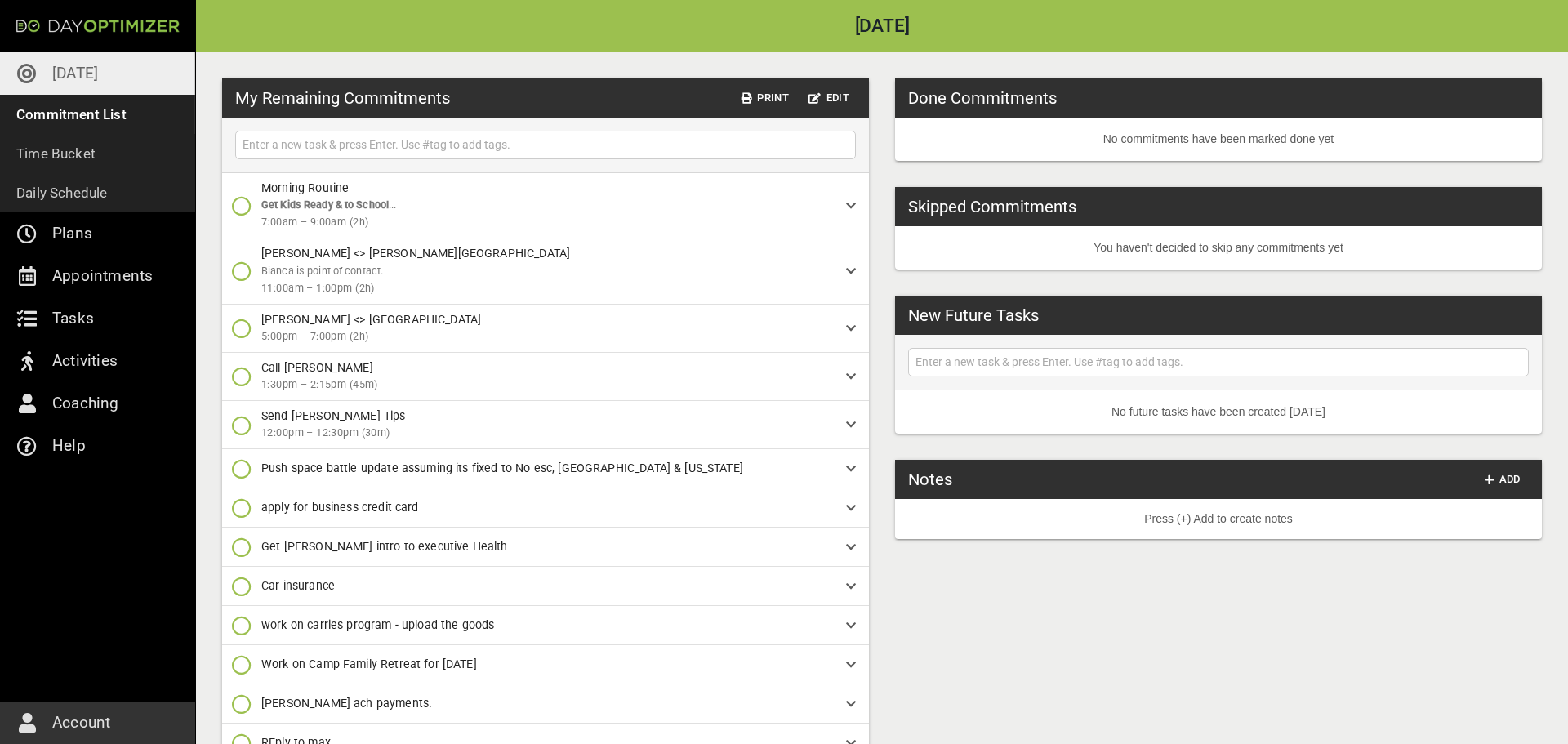
click at [247, 203] on icon "button" at bounding box center [241, 205] width 20 height 20
click at [246, 272] on icon "button" at bounding box center [241, 274] width 20 height 20
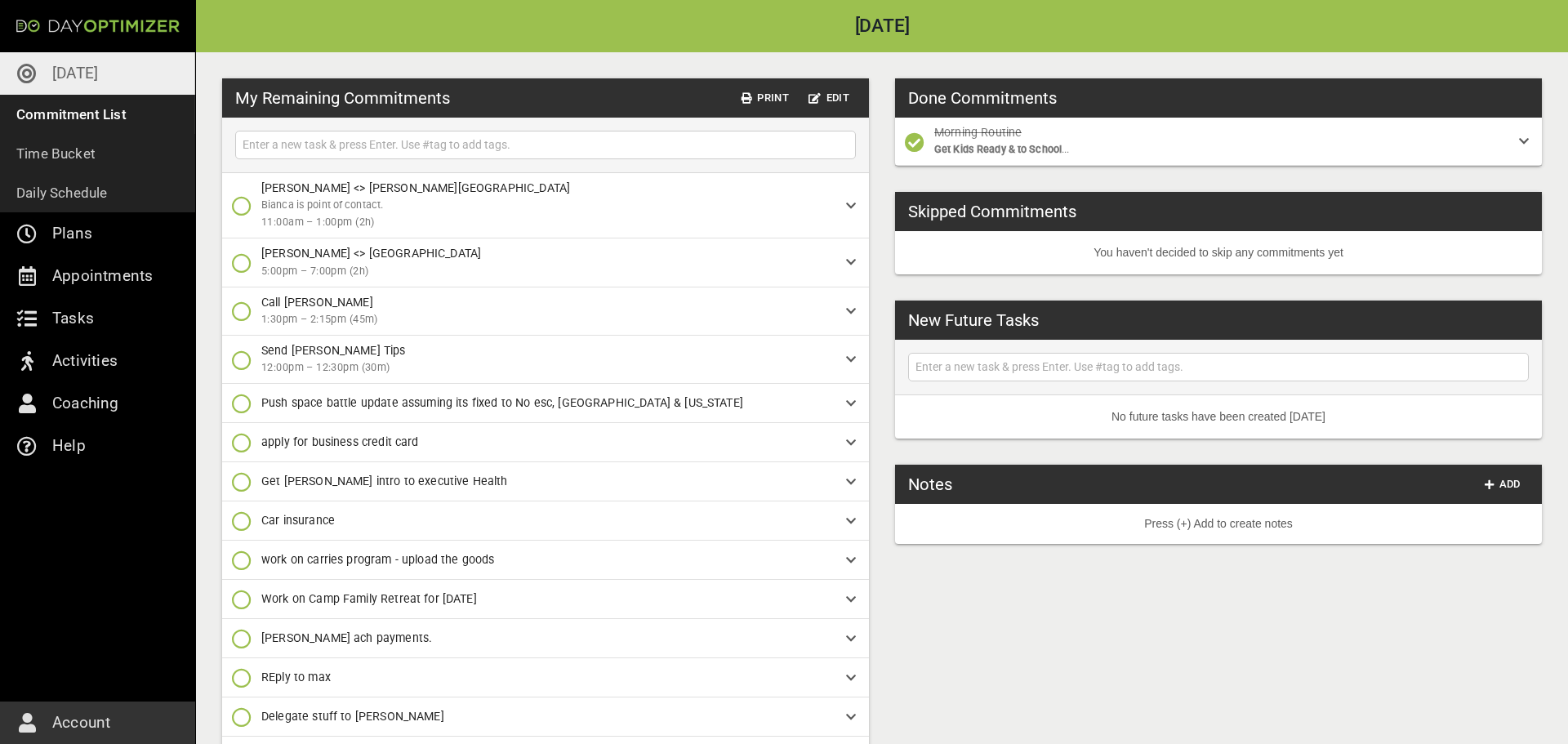
click at [242, 366] on icon "button" at bounding box center [241, 360] width 20 height 20
click at [244, 431] on icon "button" at bounding box center [241, 428] width 20 height 20
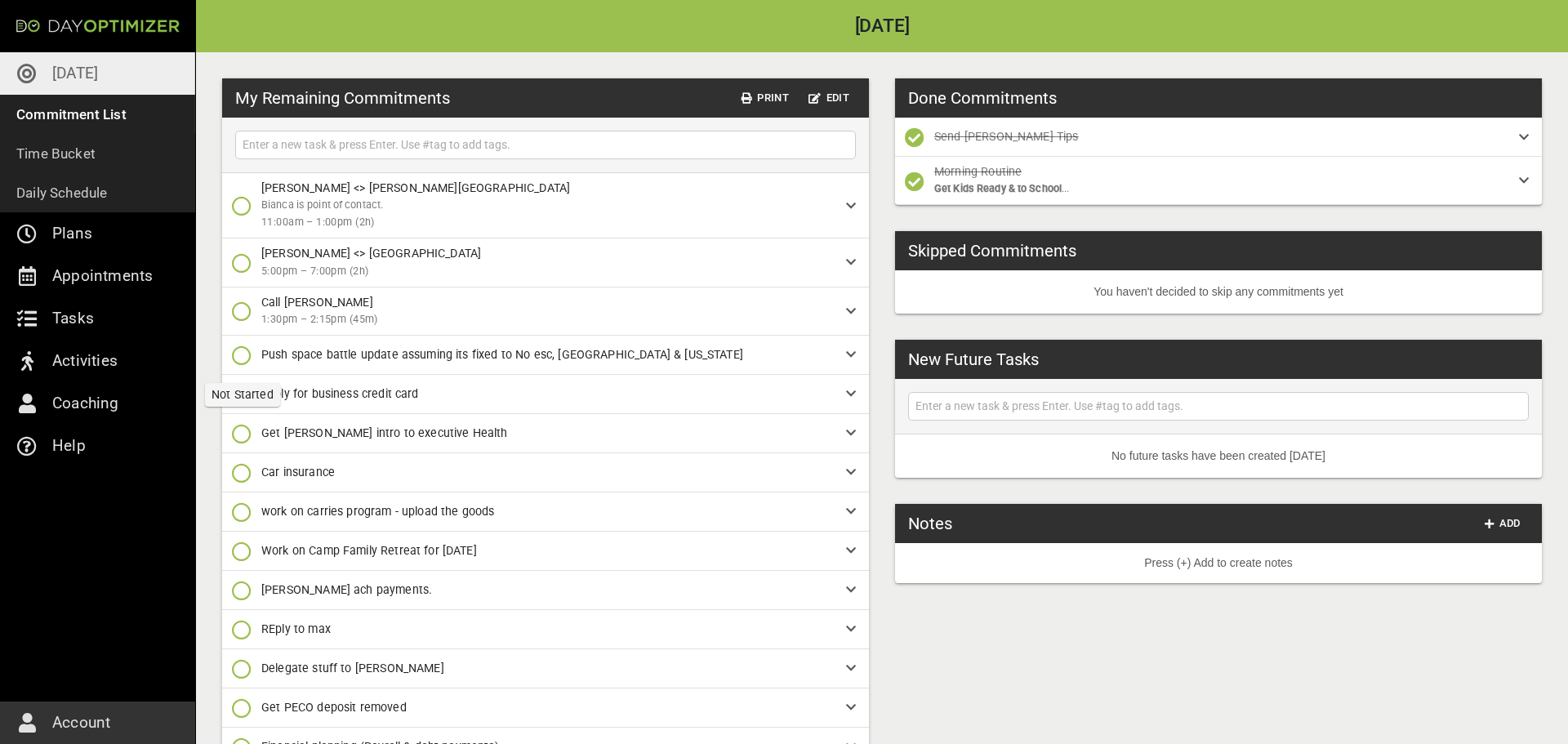
click at [244, 359] on icon "button" at bounding box center [241, 354] width 20 height 20
click at [250, 430] on icon "button" at bounding box center [241, 424] width 20 height 20
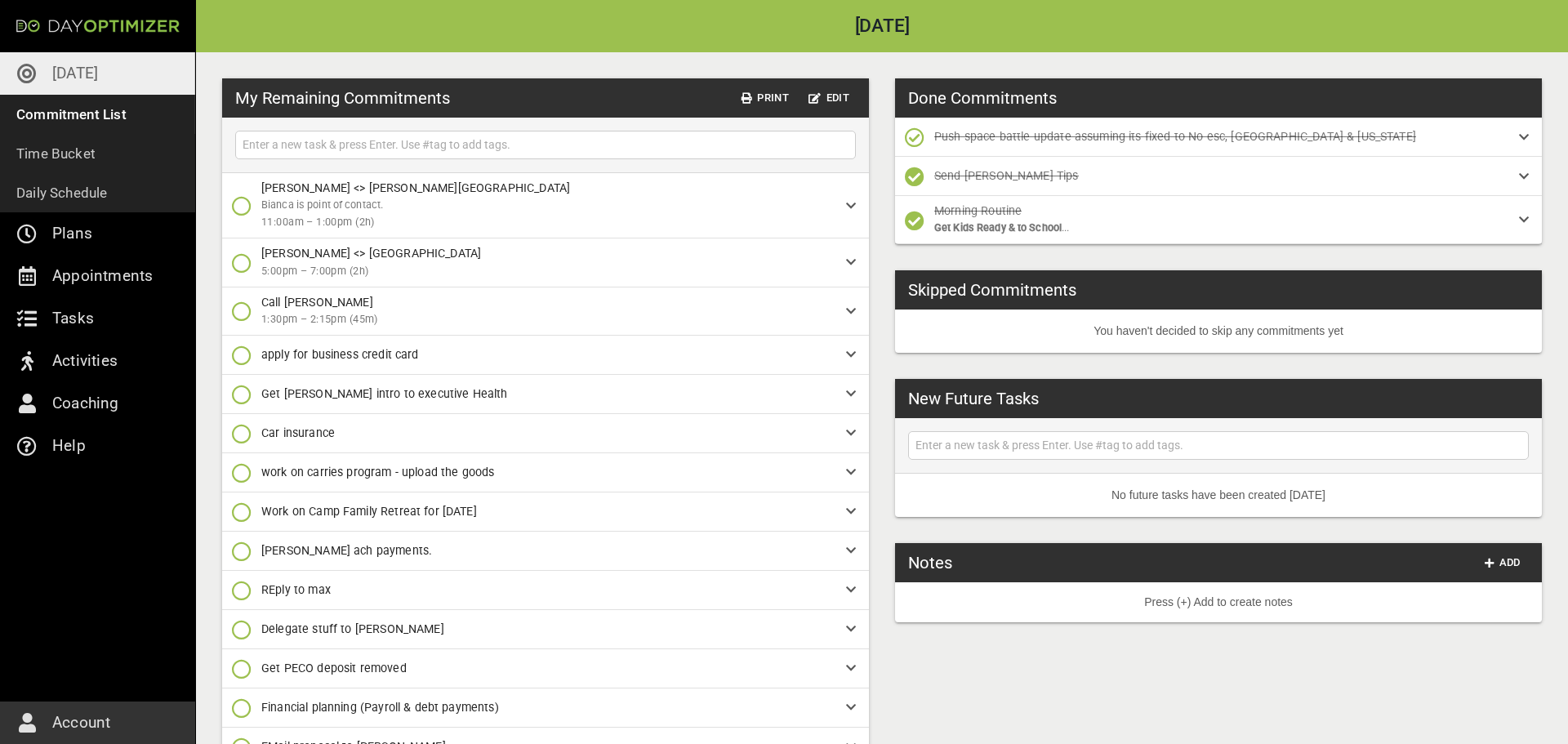
click at [246, 353] on icon "button" at bounding box center [241, 354] width 20 height 20
click at [240, 431] on icon "button" at bounding box center [241, 424] width 20 height 20
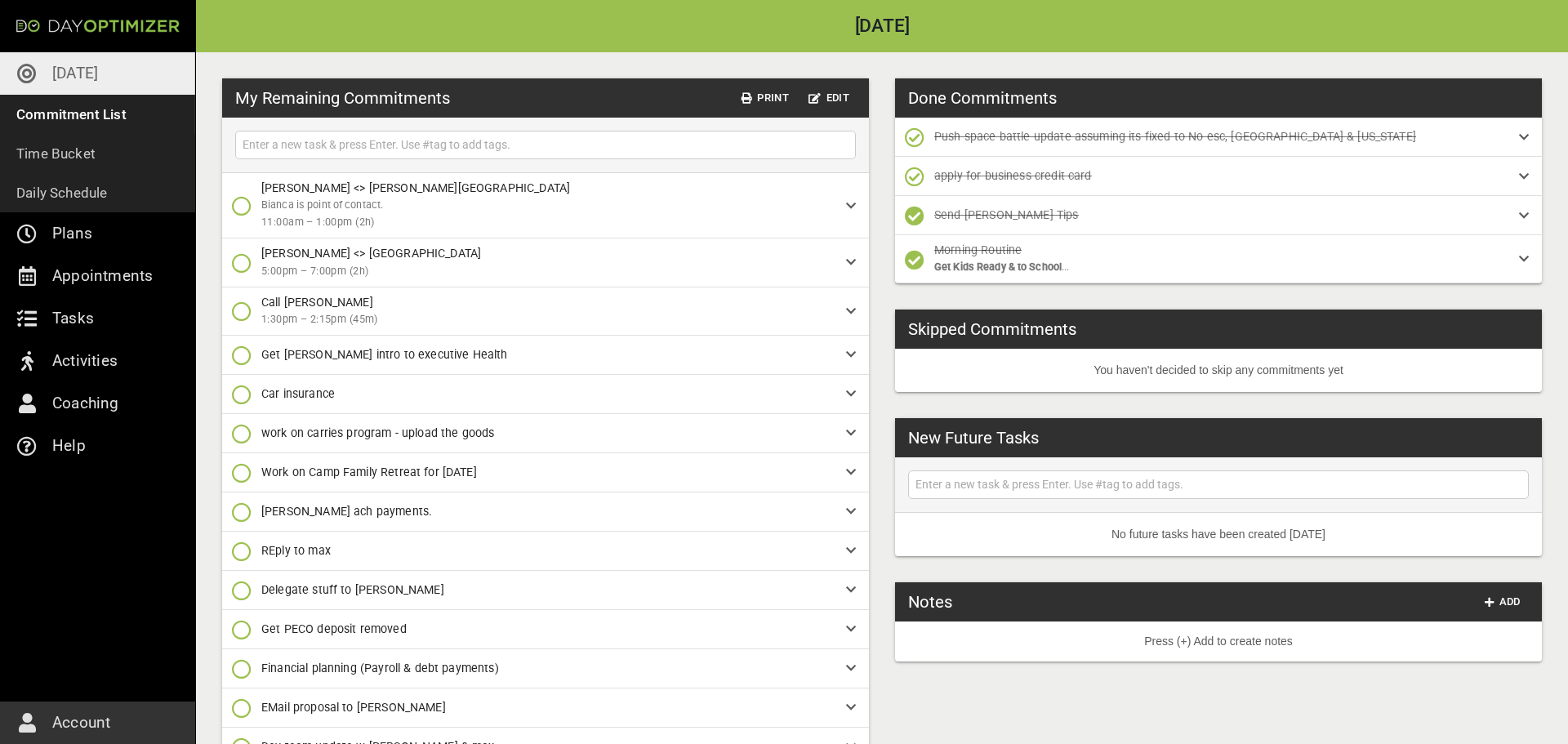
click at [242, 363] on icon "button" at bounding box center [241, 354] width 20 height 20
click at [235, 424] on icon "button" at bounding box center [241, 424] width 20 height 20
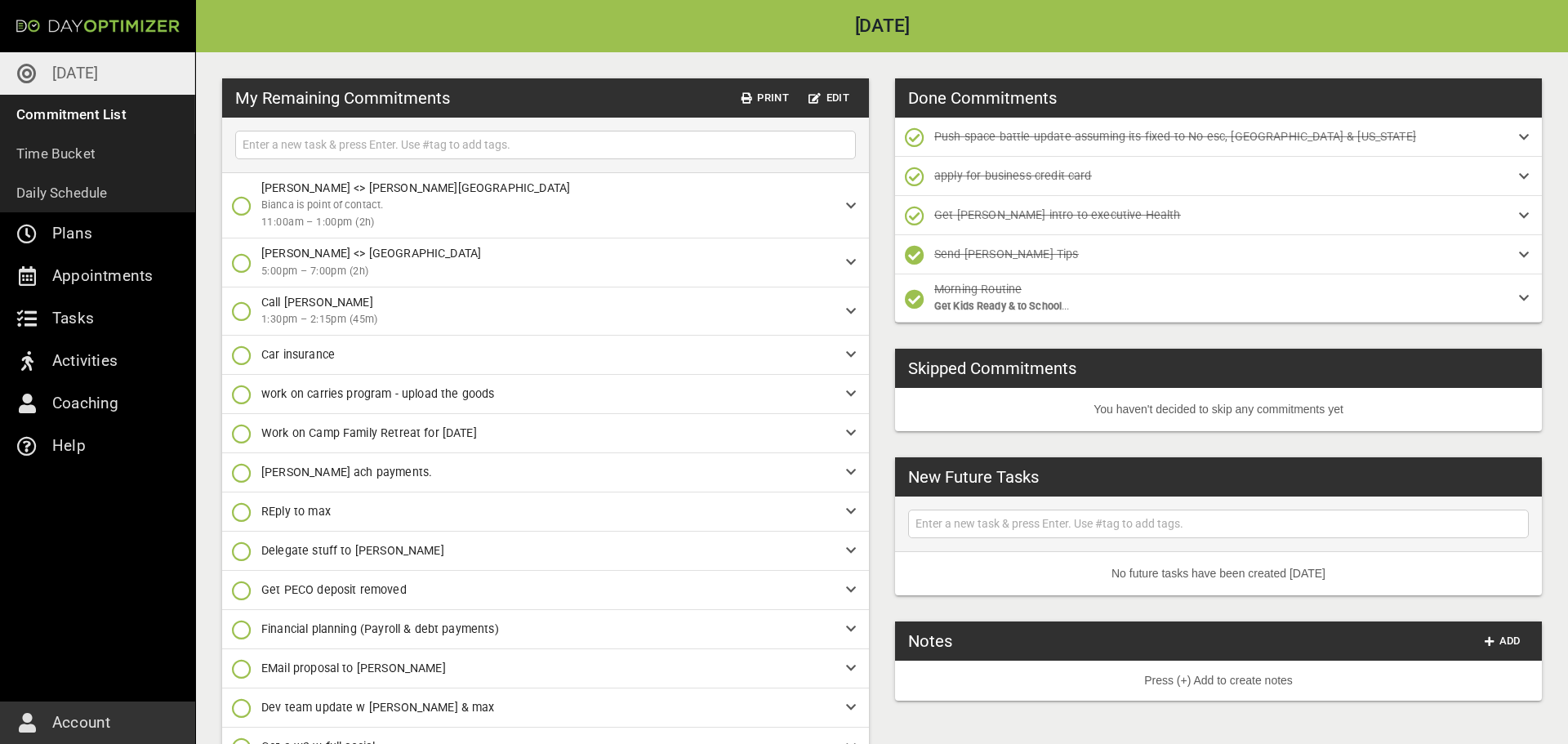
click at [244, 361] on icon "button" at bounding box center [241, 354] width 20 height 20
click at [242, 419] on icon "button" at bounding box center [241, 424] width 20 height 20
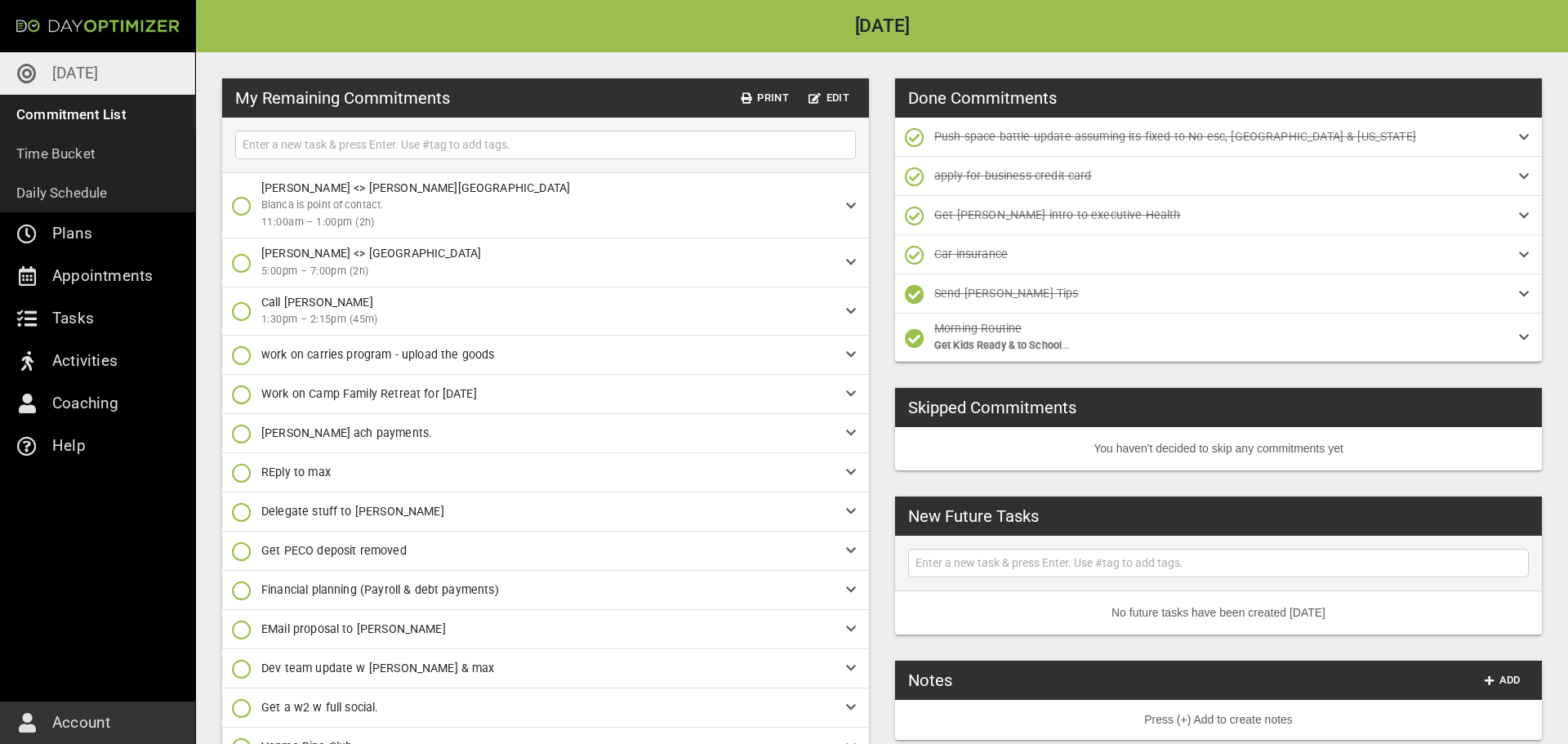
click at [240, 399] on icon "button" at bounding box center [241, 394] width 20 height 20
click at [238, 457] on icon "button" at bounding box center [241, 463] width 20 height 20
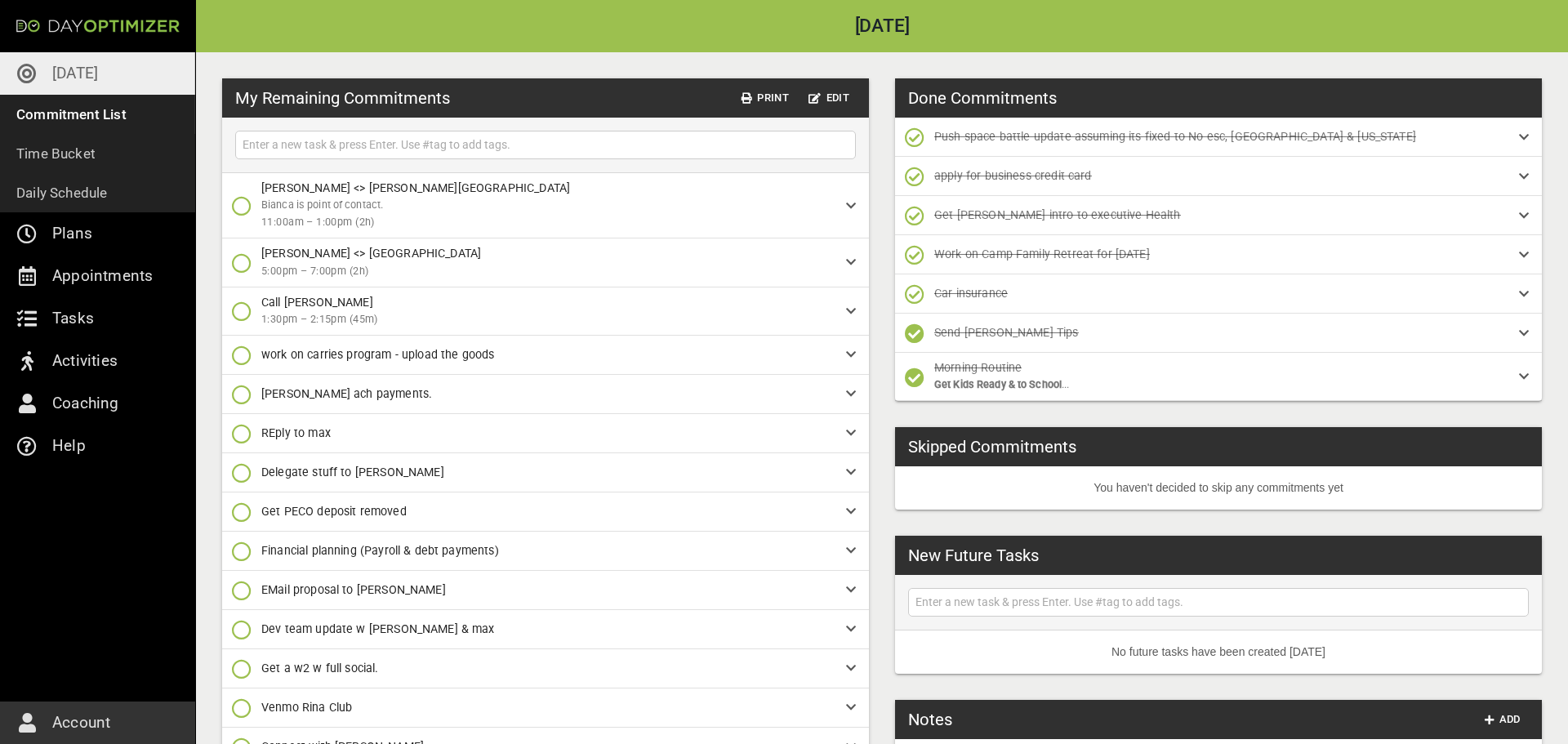
click at [240, 398] on icon "button" at bounding box center [241, 394] width 20 height 20
click at [245, 469] on icon "button" at bounding box center [241, 463] width 20 height 20
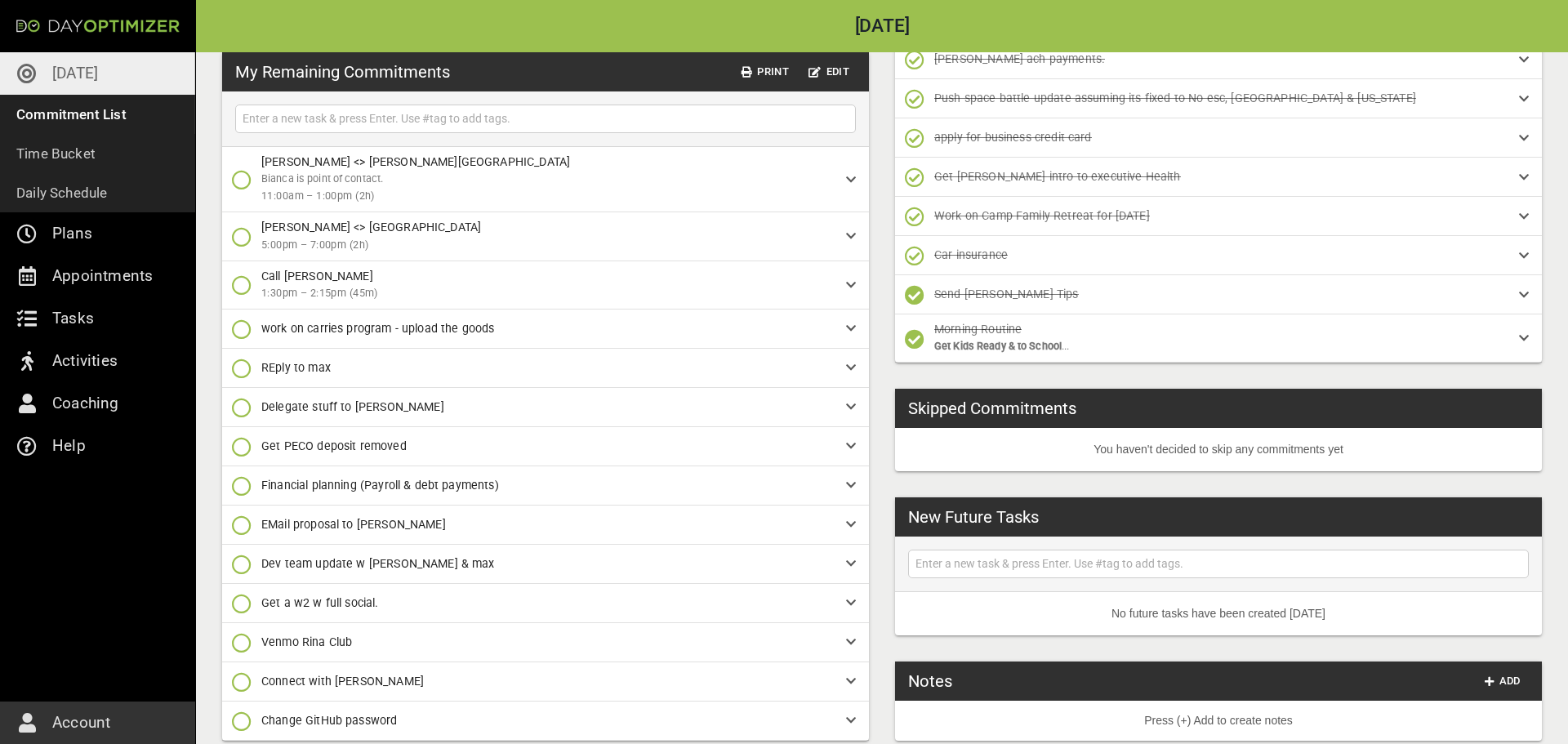
scroll to position [101, 0]
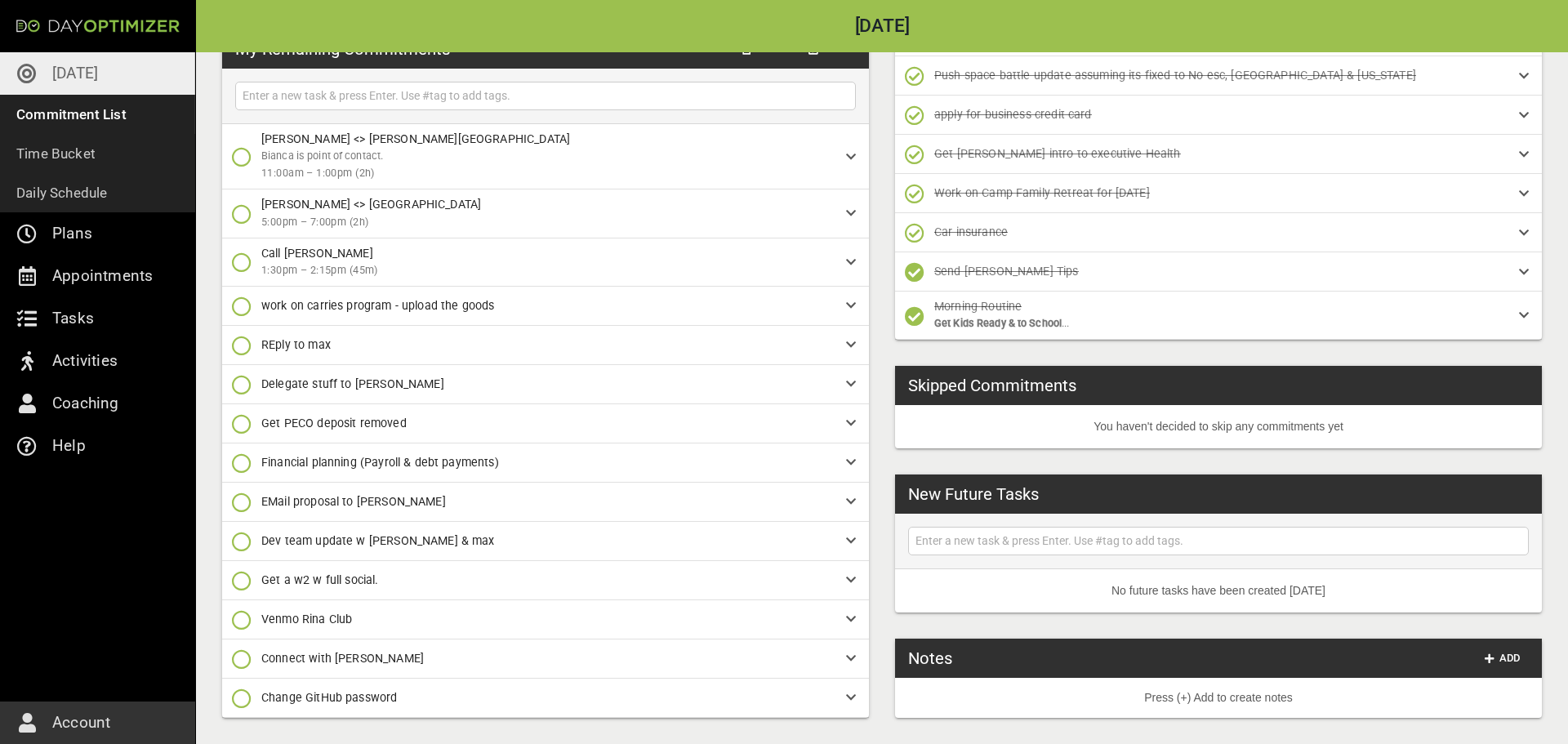
click at [238, 500] on icon "button" at bounding box center [241, 501] width 20 height 20
click at [884, 706] on div "My Remaining Commitments Print Edit [PERSON_NAME] <> [PERSON_NAME] Beach [PERSO…" at bounding box center [882, 348] width 1372 height 792
click at [235, 618] on icon "button" at bounding box center [241, 619] width 20 height 20
click at [249, 492] on icon "button" at bounding box center [241, 485] width 20 height 20
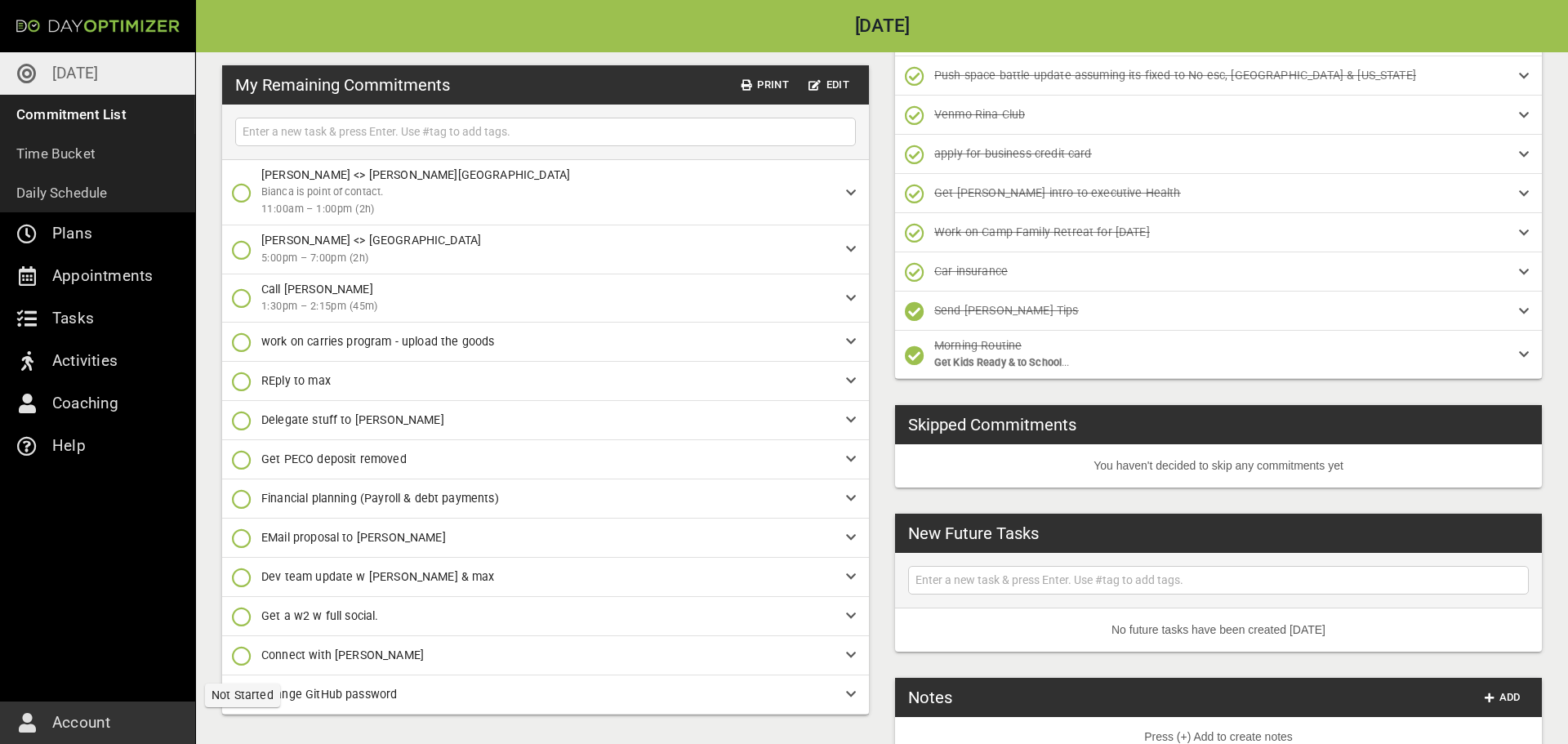
click at [242, 657] on icon "button" at bounding box center [241, 655] width 20 height 20
click at [247, 523] on icon "button" at bounding box center [241, 521] width 20 height 20
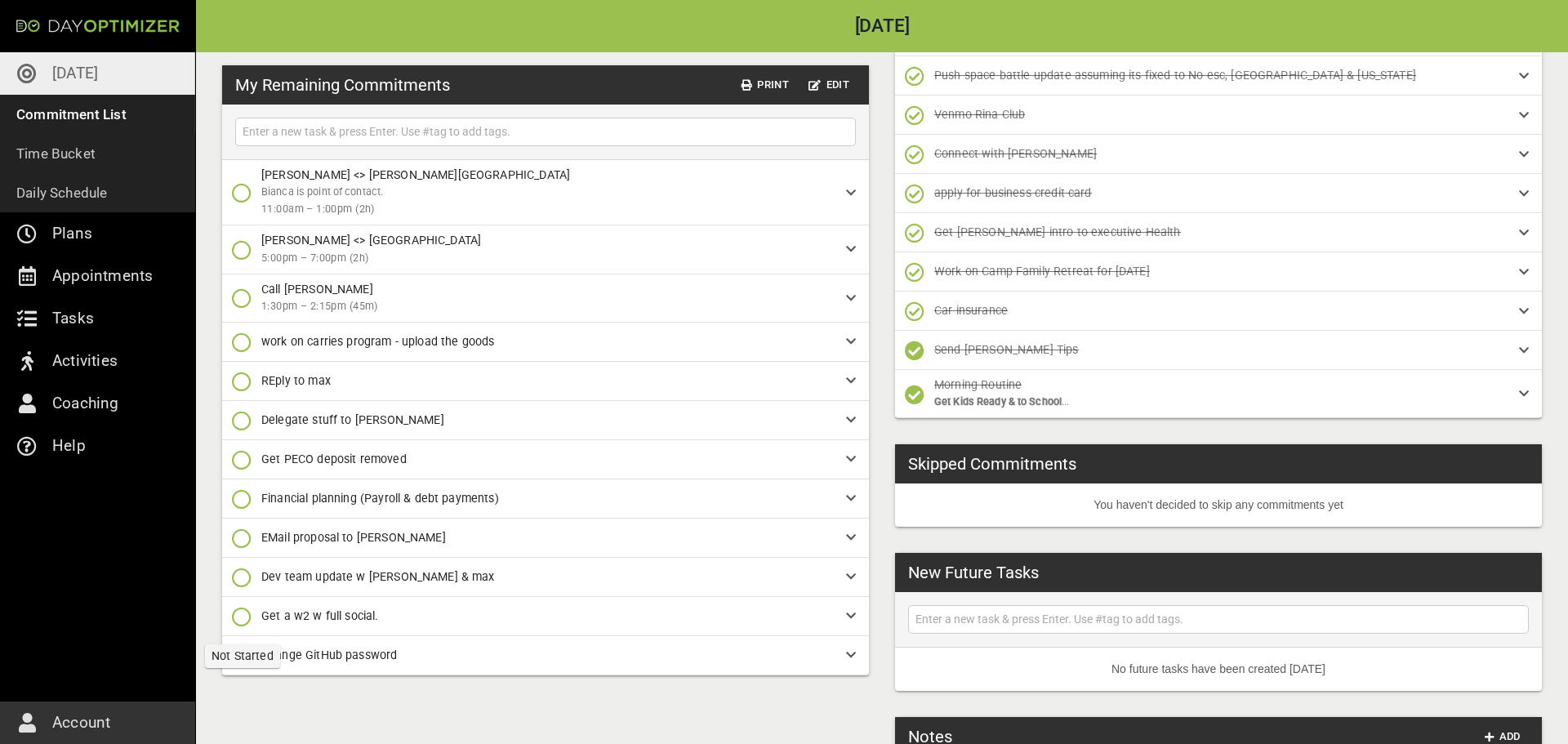
click at [241, 618] on icon "button" at bounding box center [241, 616] width 20 height 20
click at [262, 488] on p "Done [DATE]" at bounding box center [291, 482] width 65 height 17
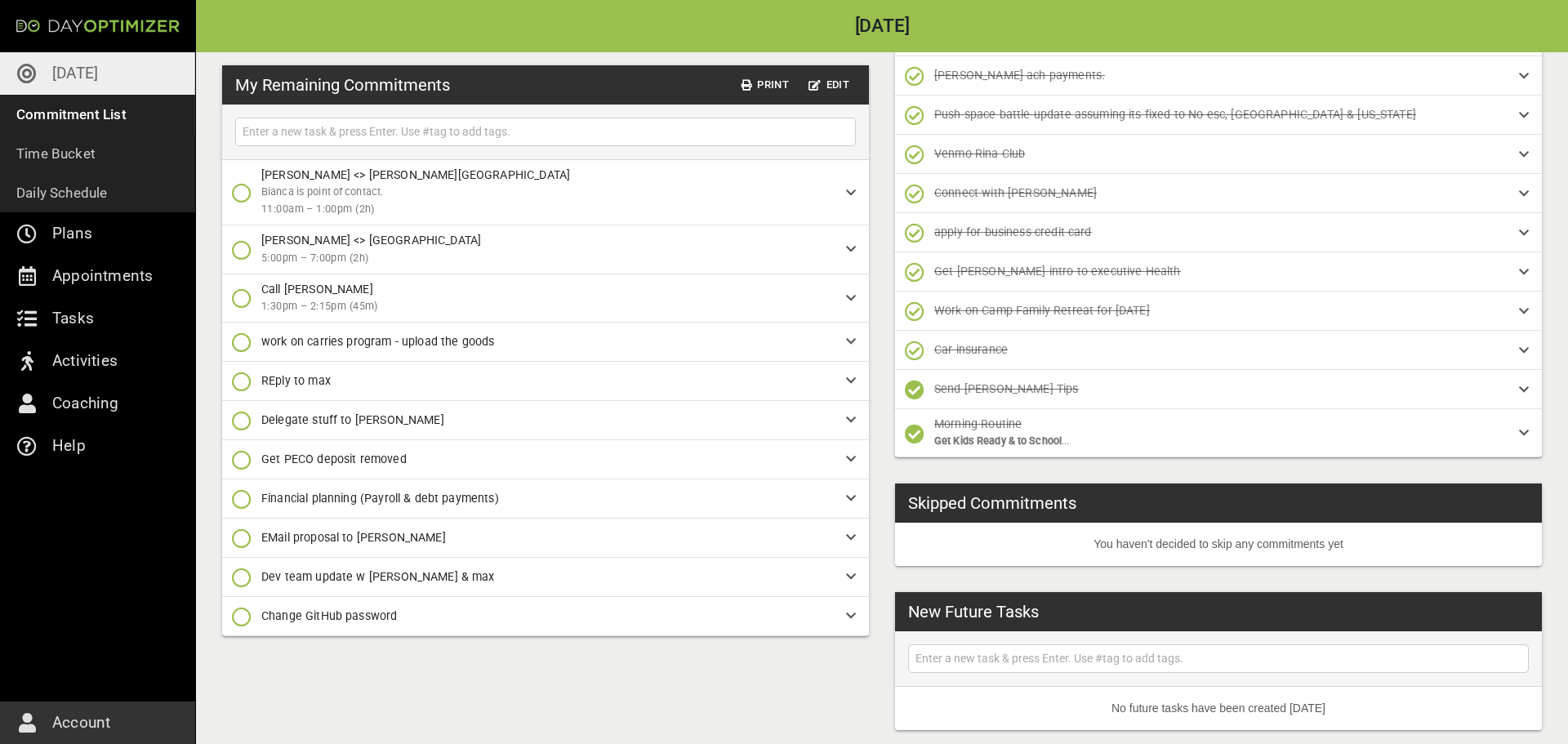
scroll to position [65, 0]
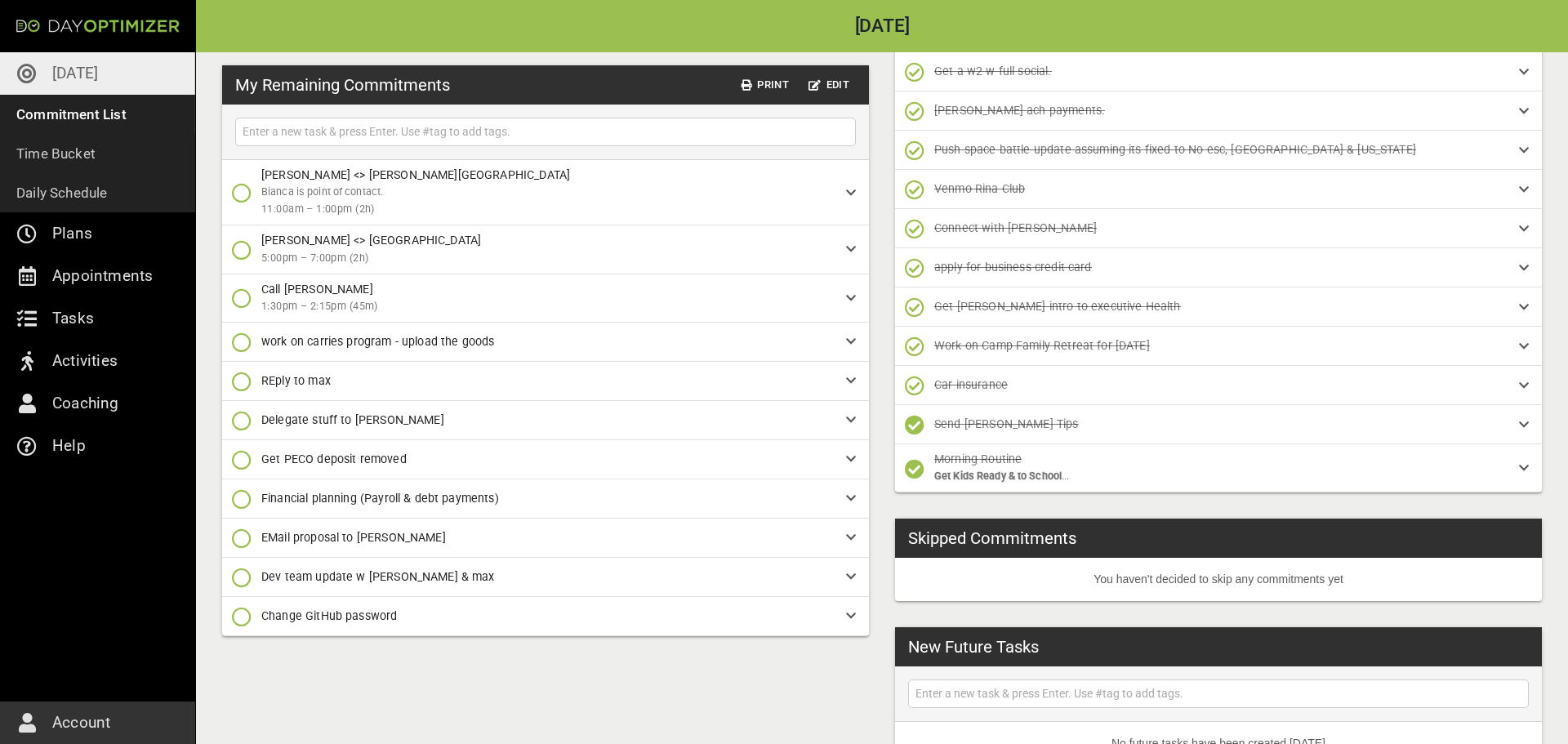
click at [242, 615] on icon "button" at bounding box center [241, 616] width 20 height 20
click at [283, 483] on p "Done [DATE]" at bounding box center [291, 482] width 65 height 17
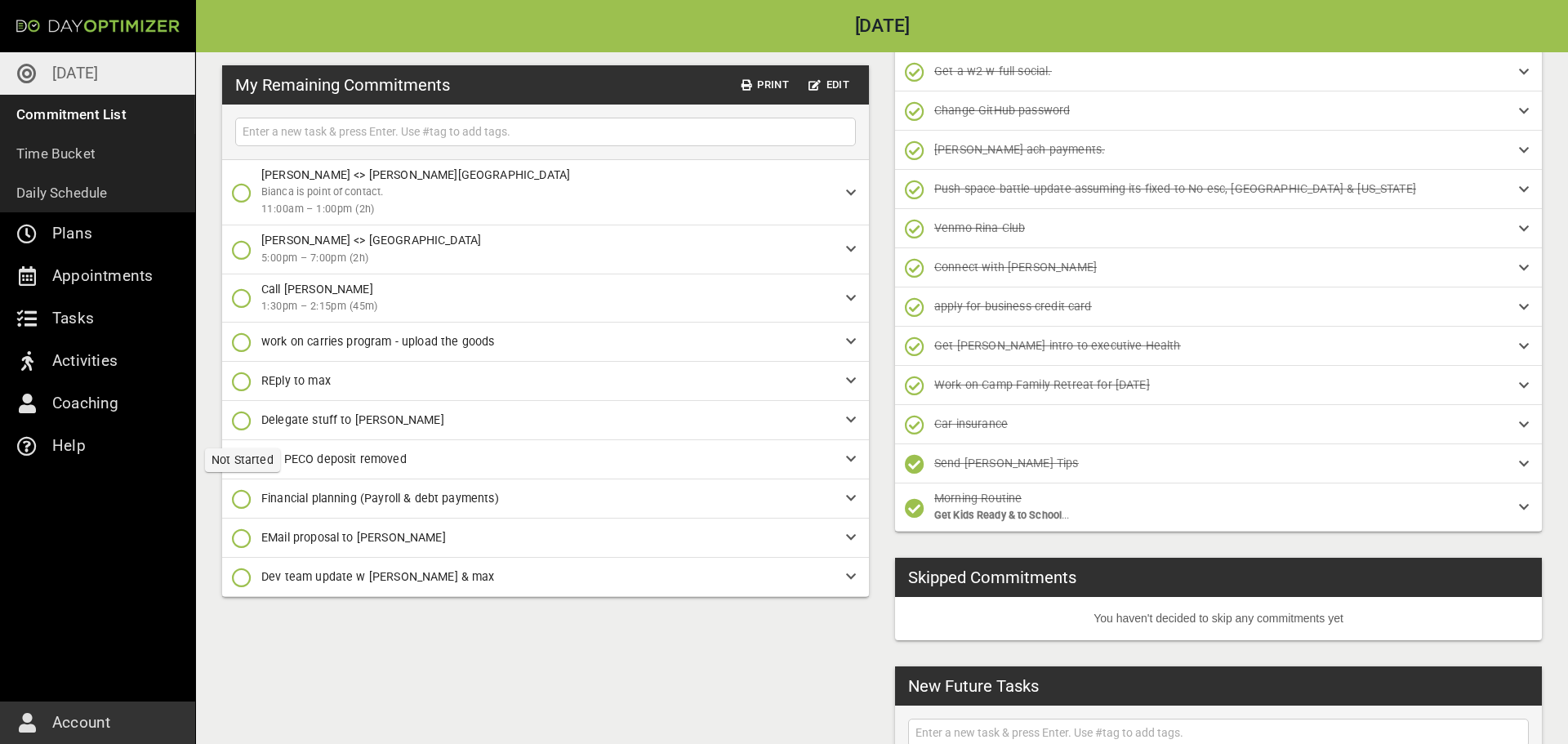
click at [241, 422] on icon "button" at bounding box center [241, 420] width 20 height 20
click at [239, 525] on icon "button" at bounding box center [241, 521] width 20 height 20
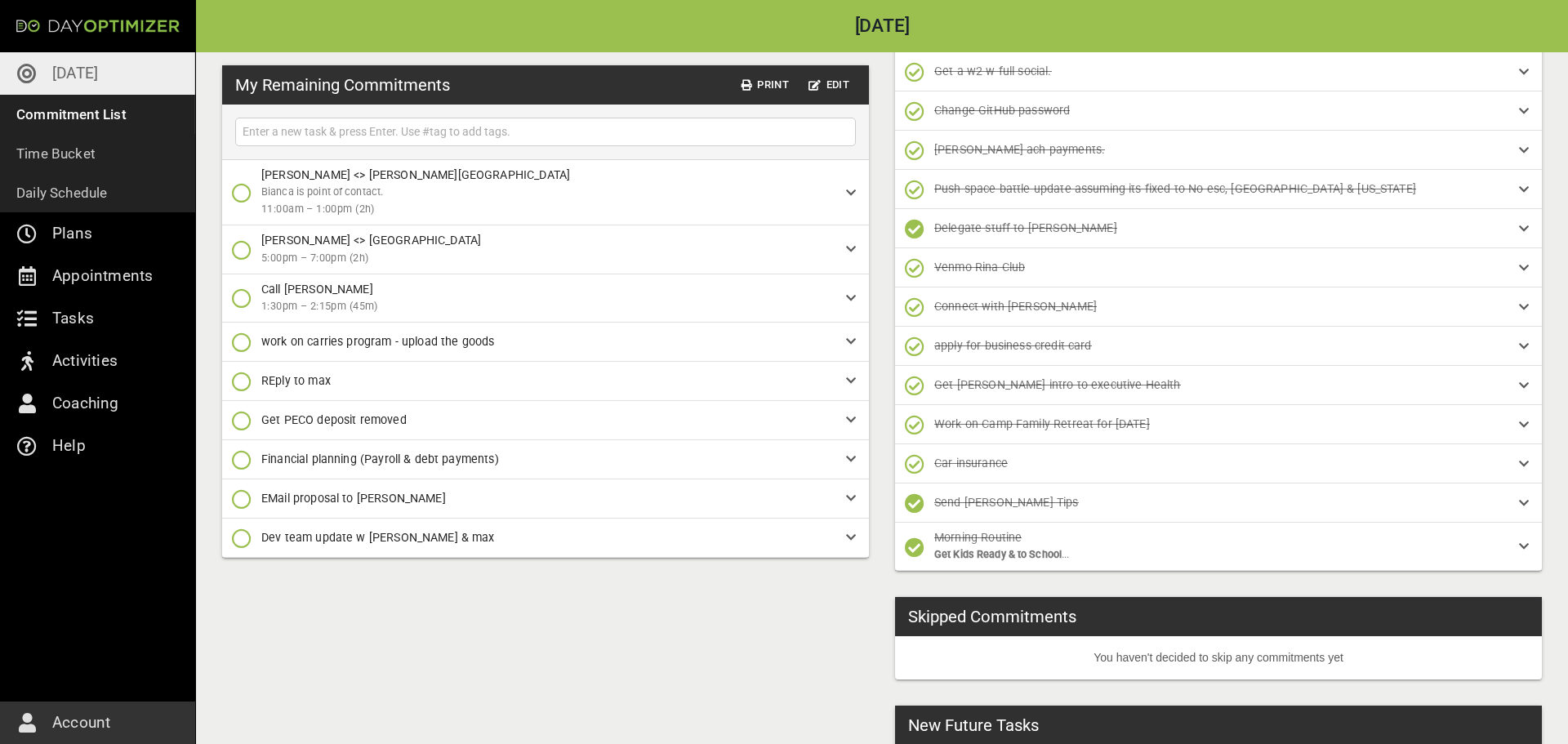
click at [516, 130] on input "text" at bounding box center [545, 132] width 613 height 21
type input "Manage Game Factory Look for daily update & respond with any feedback"
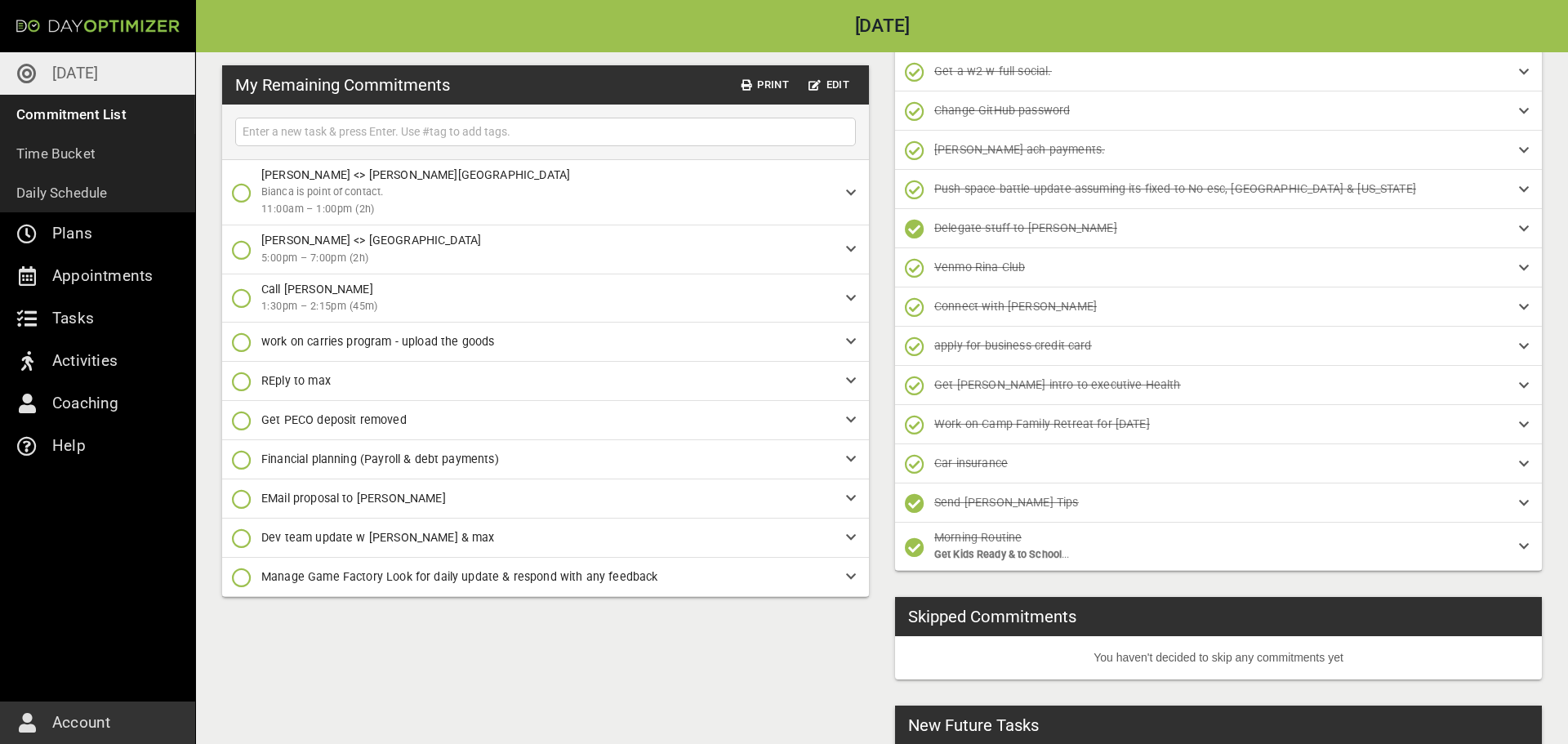
click at [238, 384] on icon "button" at bounding box center [241, 381] width 20 height 20
click at [244, 450] on icon "button" at bounding box center [241, 449] width 20 height 20
